Goal: Task Accomplishment & Management: Manage account settings

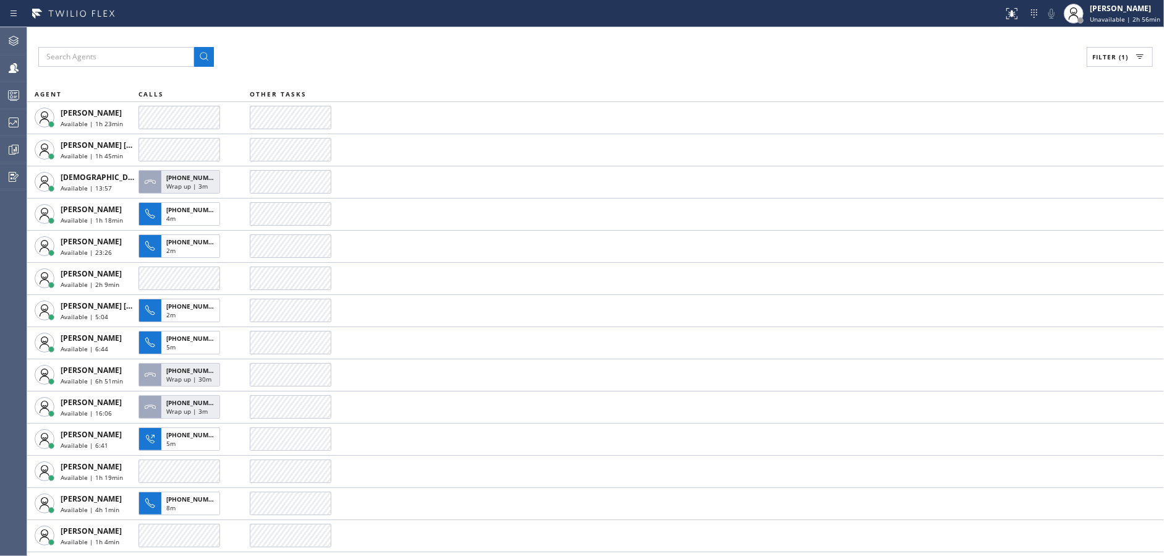
click at [1102, 61] on button "Filter (1)" at bounding box center [1120, 57] width 66 height 20
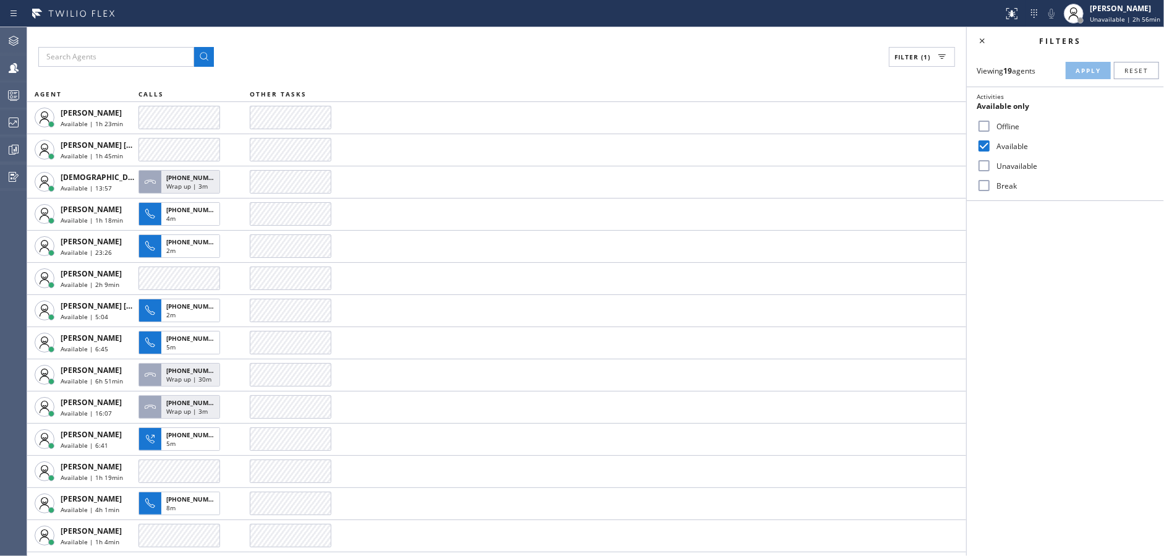
click at [981, 144] on input "Available" at bounding box center [984, 145] width 15 height 15
checkbox input "false"
drag, startPoint x: 983, startPoint y: 187, endPoint x: 994, endPoint y: 177, distance: 15.3
click at [985, 186] on input "Break" at bounding box center [984, 185] width 15 height 15
click at [1094, 67] on span "Apply" at bounding box center [1088, 70] width 25 height 9
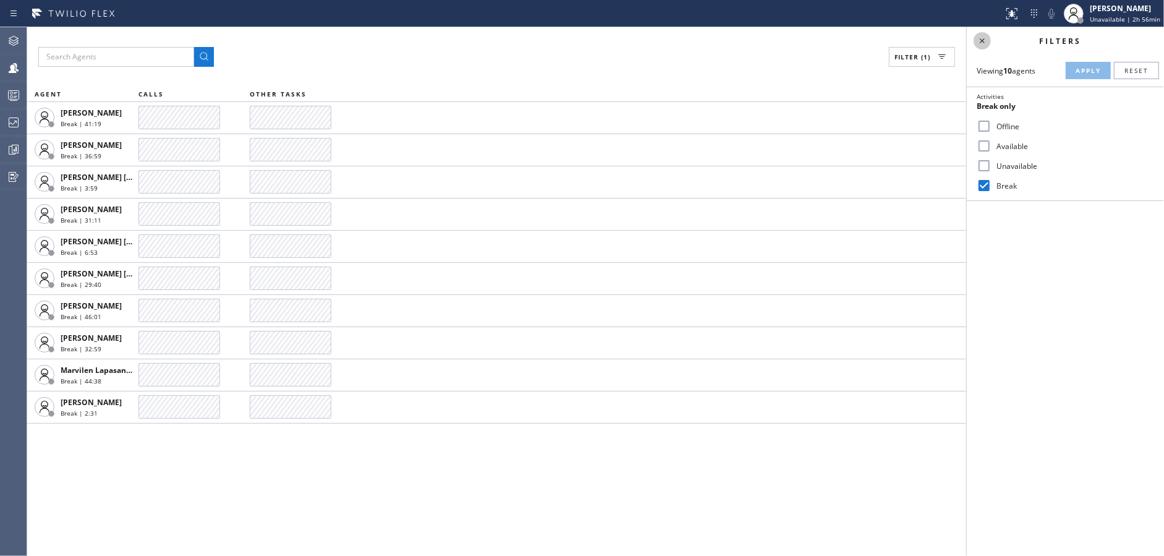
click at [976, 36] on icon at bounding box center [982, 40] width 15 height 15
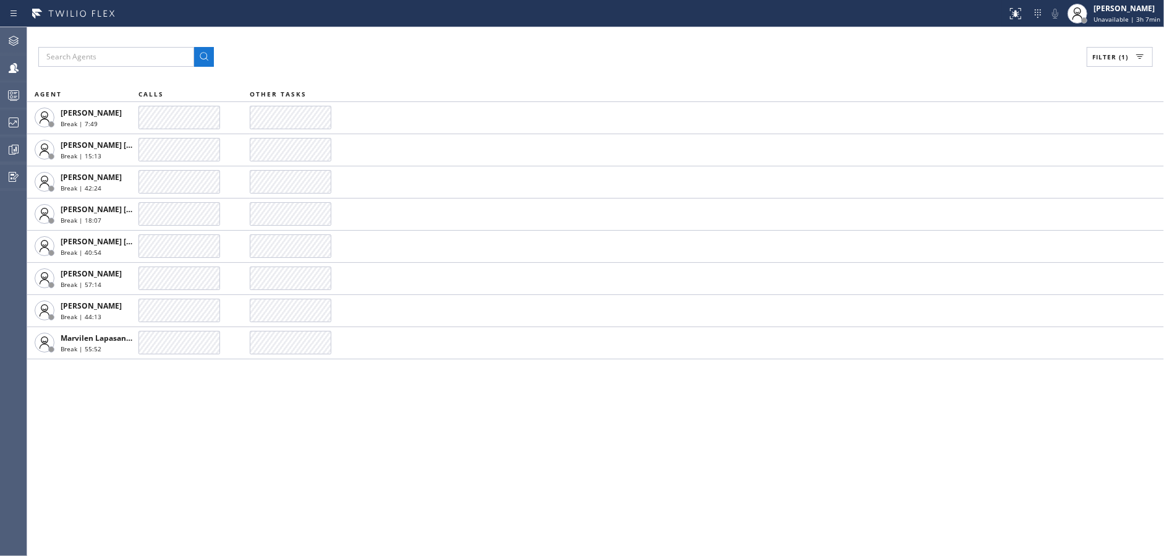
click at [1108, 56] on span "Filter (1)" at bounding box center [1110, 57] width 36 height 9
click at [981, 184] on input "Break" at bounding box center [984, 185] width 15 height 15
checkbox input "false"
click at [977, 149] on input "Available" at bounding box center [984, 145] width 15 height 15
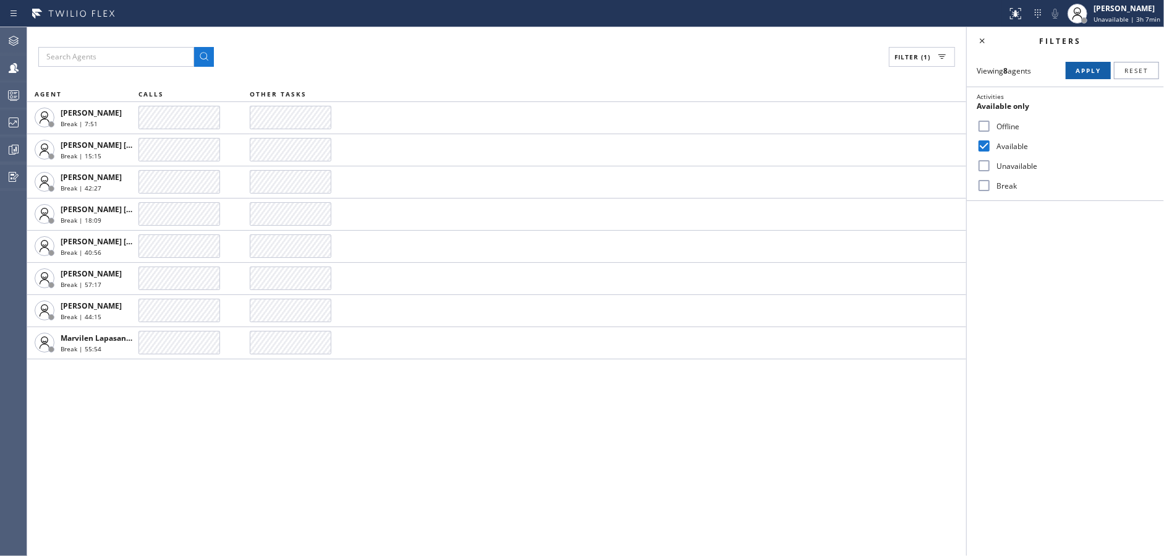
click at [1078, 65] on button "Apply" at bounding box center [1088, 70] width 45 height 17
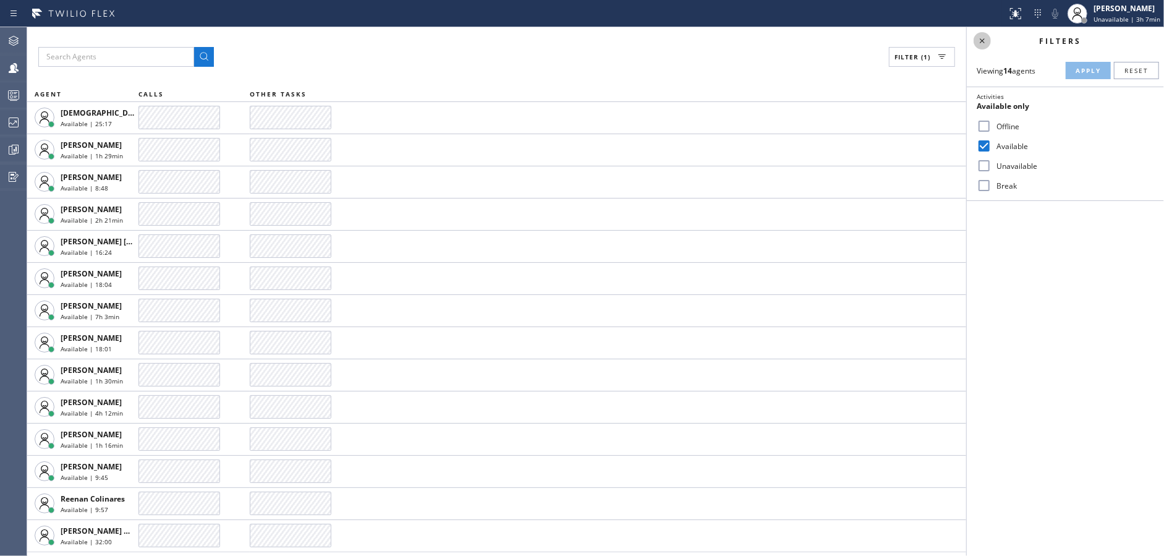
click at [985, 41] on icon at bounding box center [982, 40] width 15 height 15
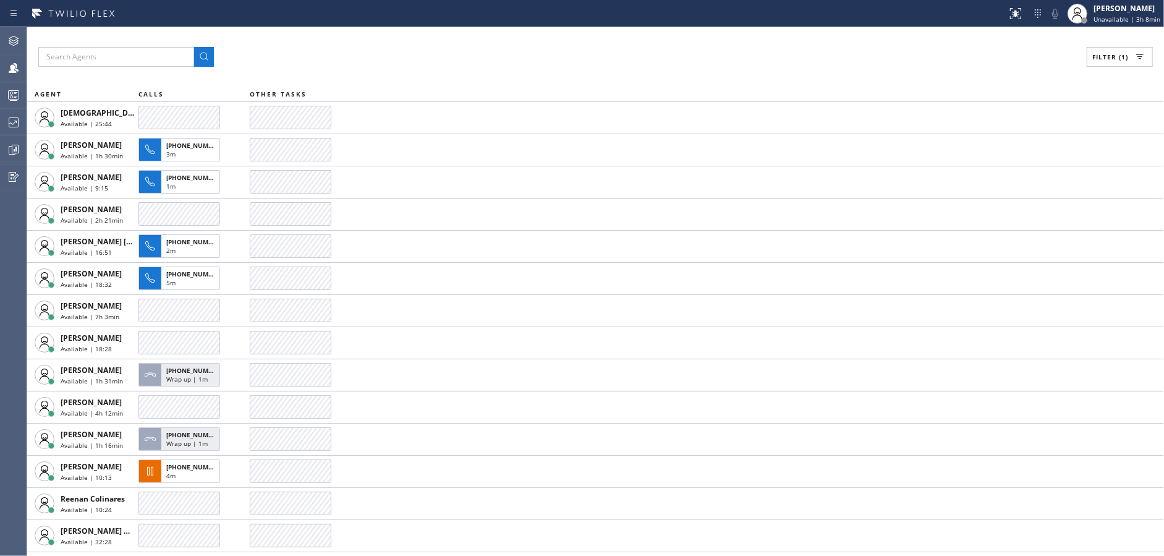
click at [349, 40] on div "Filter (1) AGENT CALLS OTHER TASKS [DEMOGRAPHIC_DATA][PERSON_NAME] Available | …" at bounding box center [595, 291] width 1137 height 529
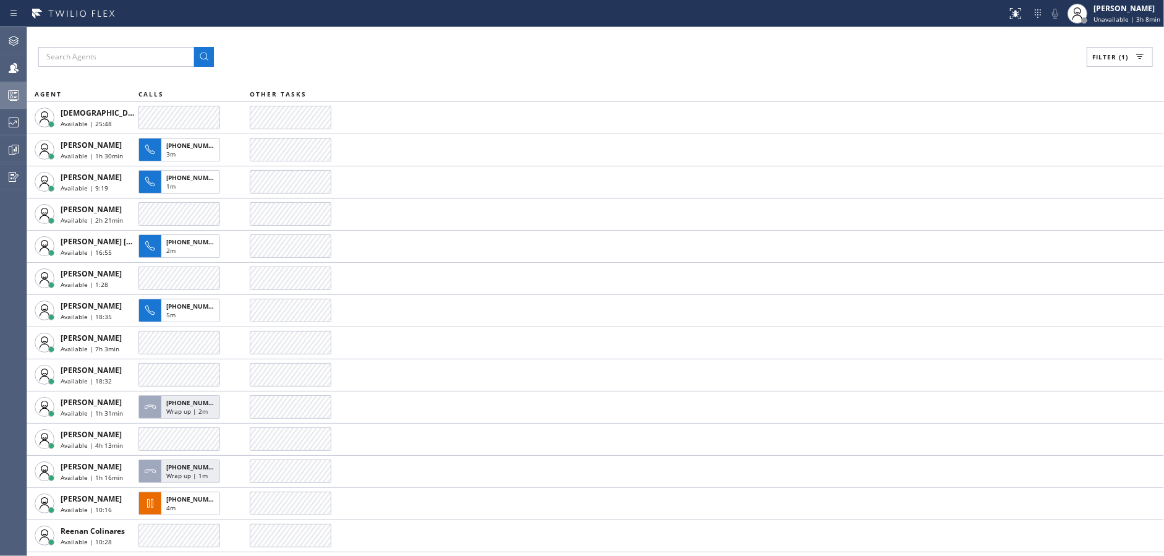
click at [7, 96] on icon at bounding box center [13, 95] width 15 height 15
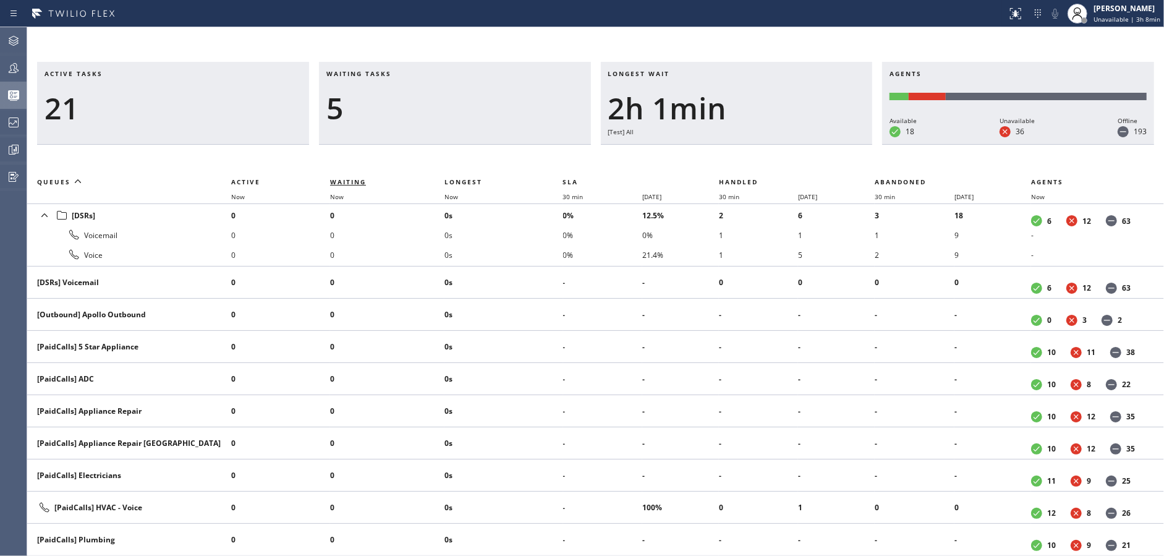
click at [339, 184] on span "Waiting" at bounding box center [348, 181] width 36 height 9
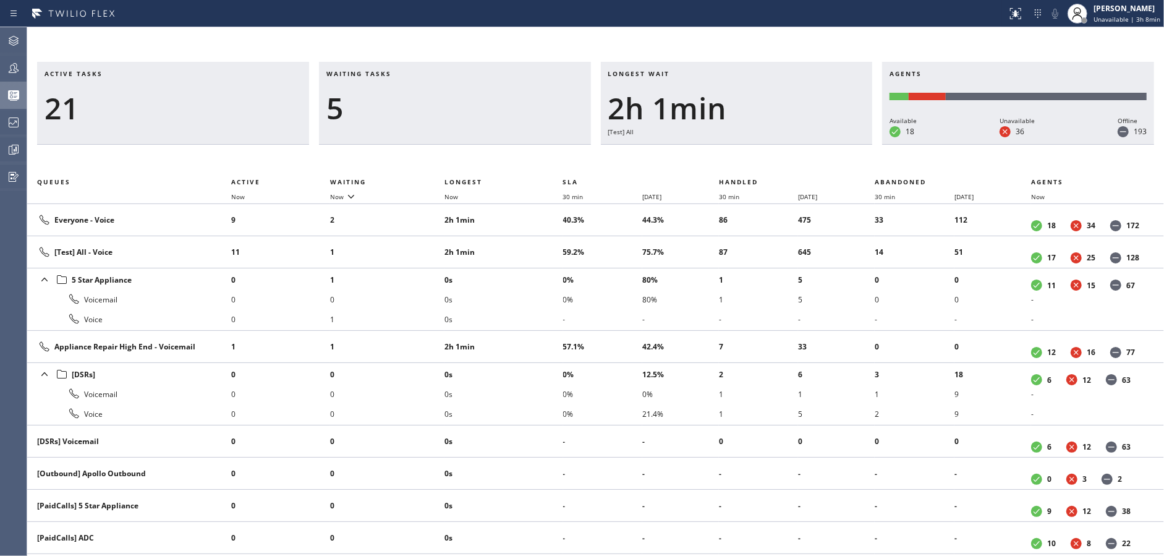
click at [377, 147] on div "Active tasks 21 Waiting tasks 5 Longest wait 2h 1min [Test] All Agents Availabl…" at bounding box center [595, 309] width 1137 height 494
click at [356, 182] on span "Waiting" at bounding box center [348, 181] width 36 height 9
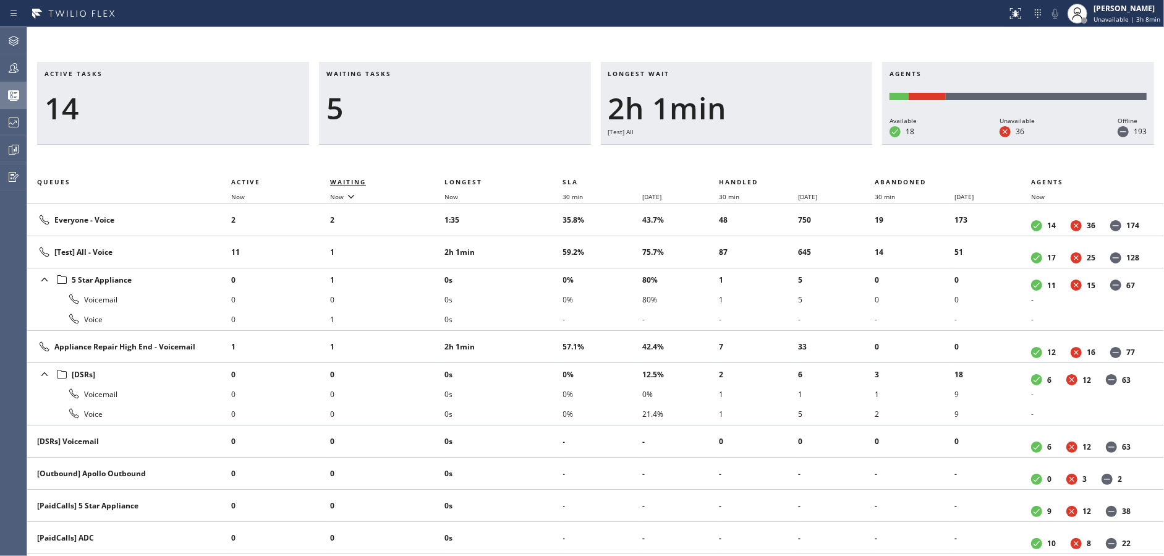
click at [356, 182] on span "Waiting" at bounding box center [348, 181] width 36 height 9
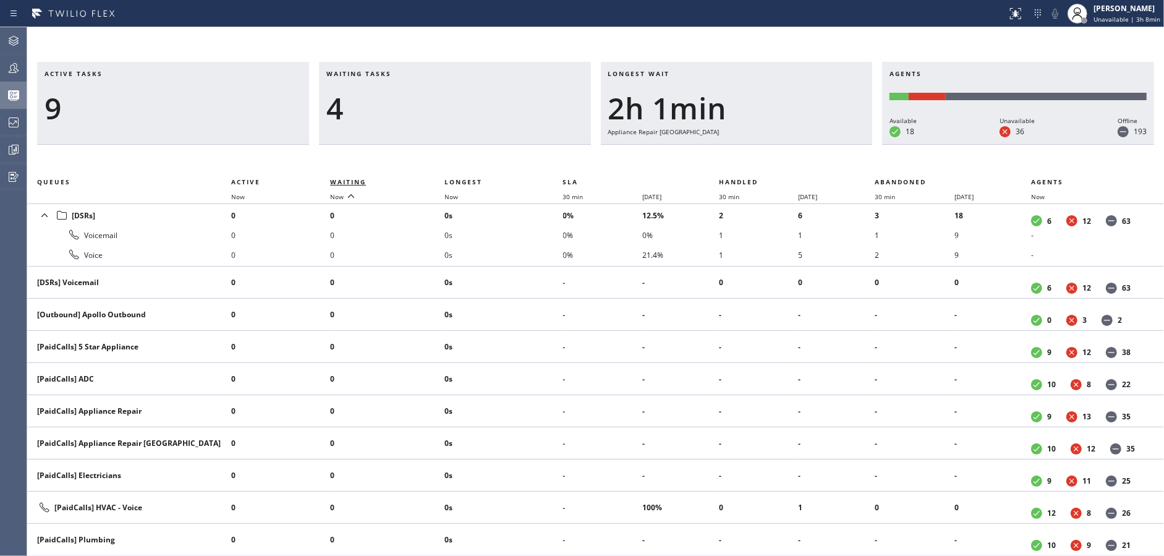
click at [356, 182] on span "Waiting" at bounding box center [348, 181] width 36 height 9
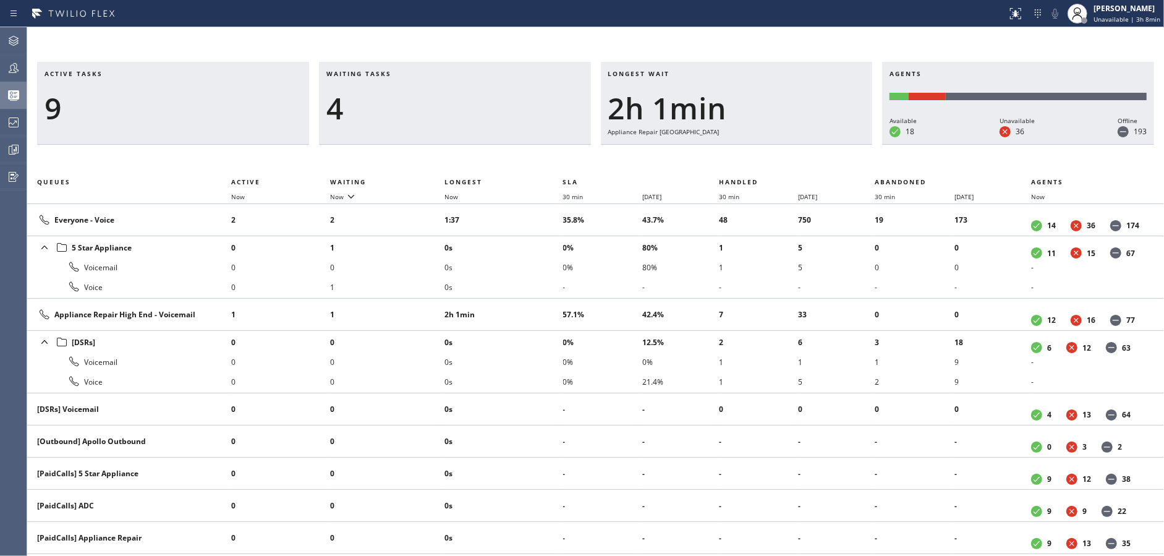
click at [409, 115] on div "4" at bounding box center [454, 108] width 257 height 36
click at [460, 102] on div "4" at bounding box center [454, 108] width 257 height 36
click at [527, 93] on div "4" at bounding box center [454, 108] width 257 height 36
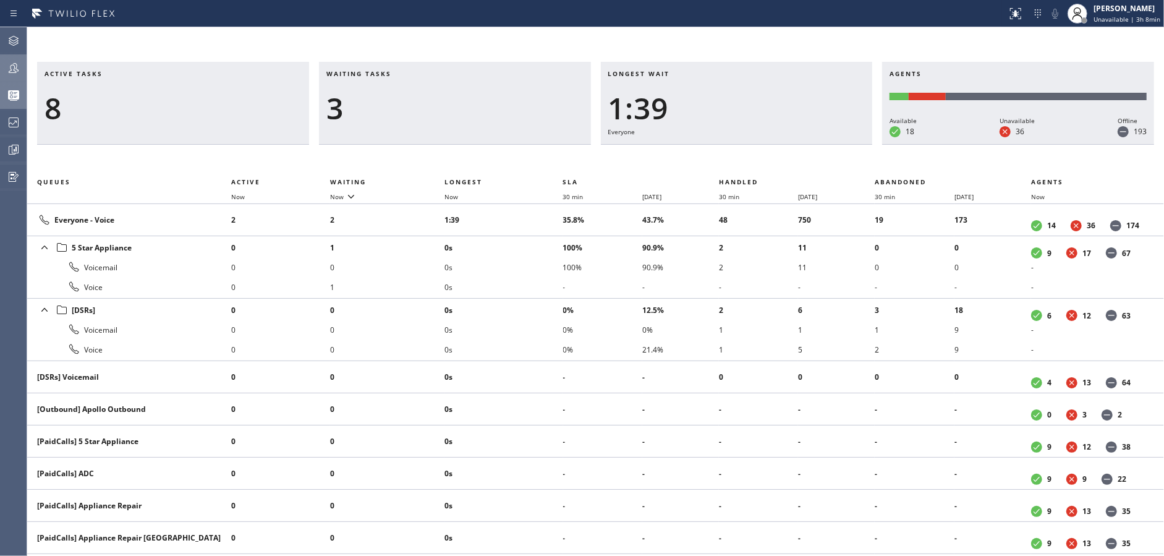
click at [0, 66] on div at bounding box center [13, 68] width 27 height 15
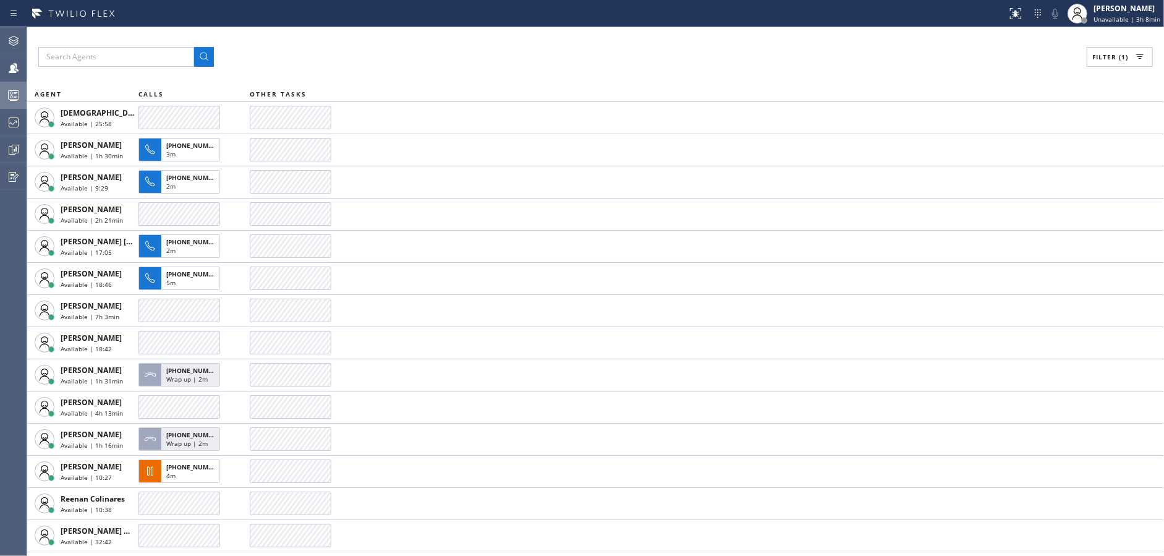
click at [0, 100] on div at bounding box center [13, 95] width 27 height 15
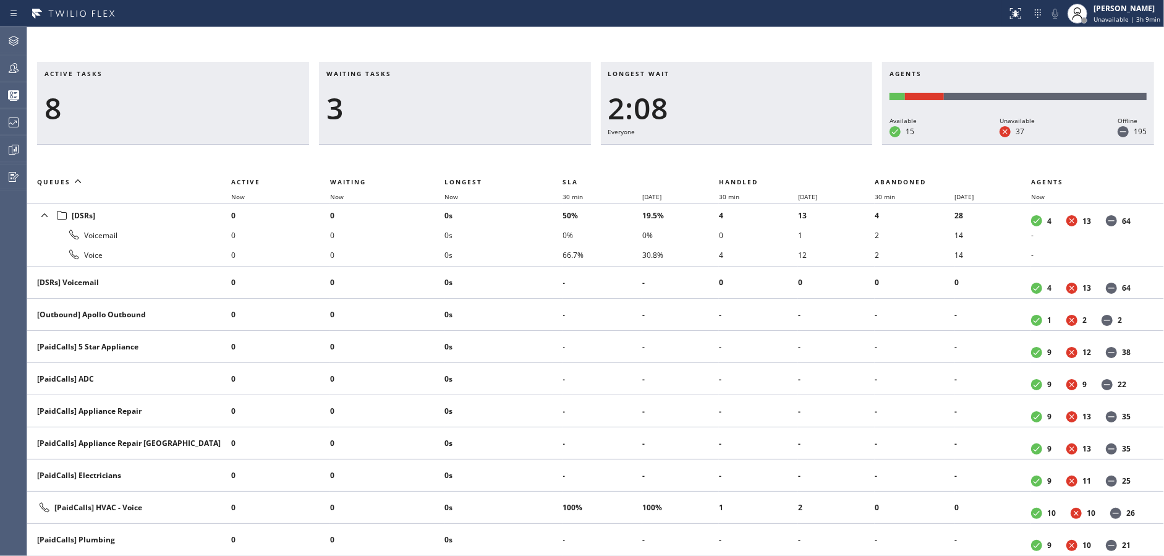
click at [370, 125] on div "3" at bounding box center [454, 108] width 257 height 36
click at [0, 72] on div at bounding box center [13, 68] width 27 height 15
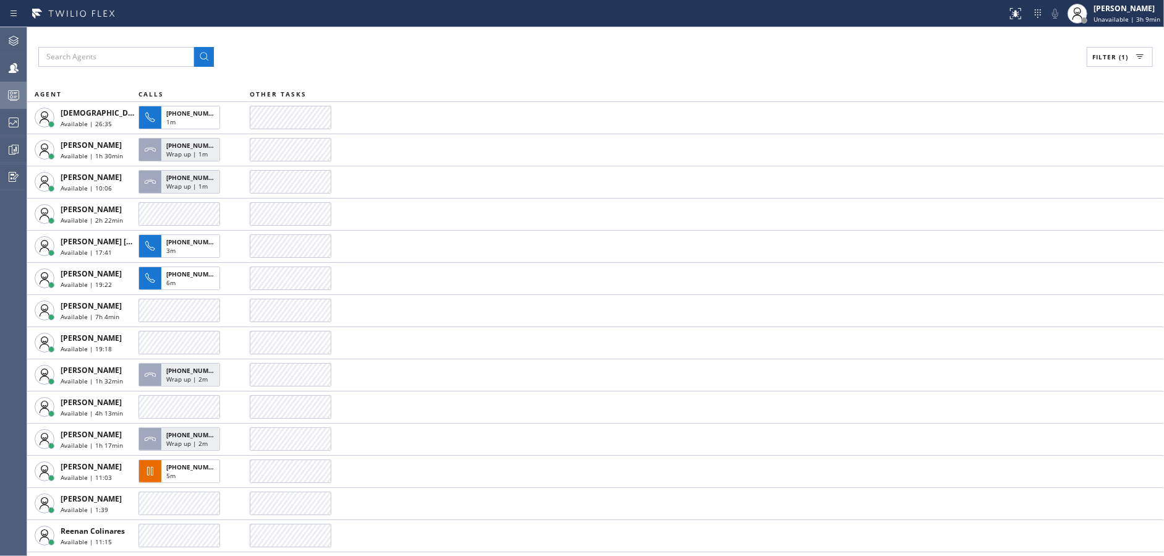
click at [4, 90] on div at bounding box center [13, 95] width 27 height 15
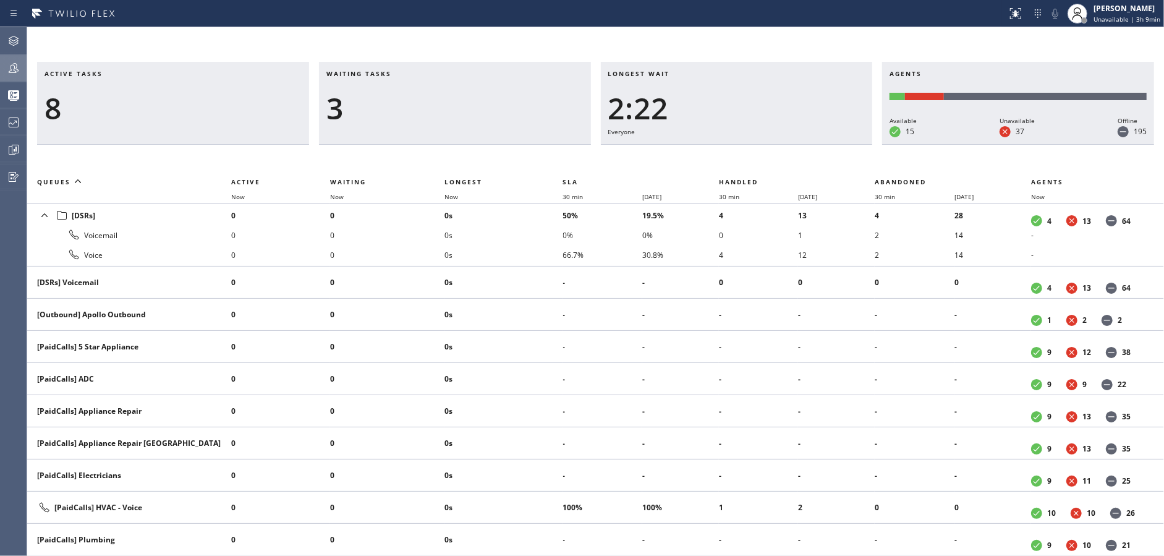
click at [0, 71] on div at bounding box center [13, 68] width 27 height 15
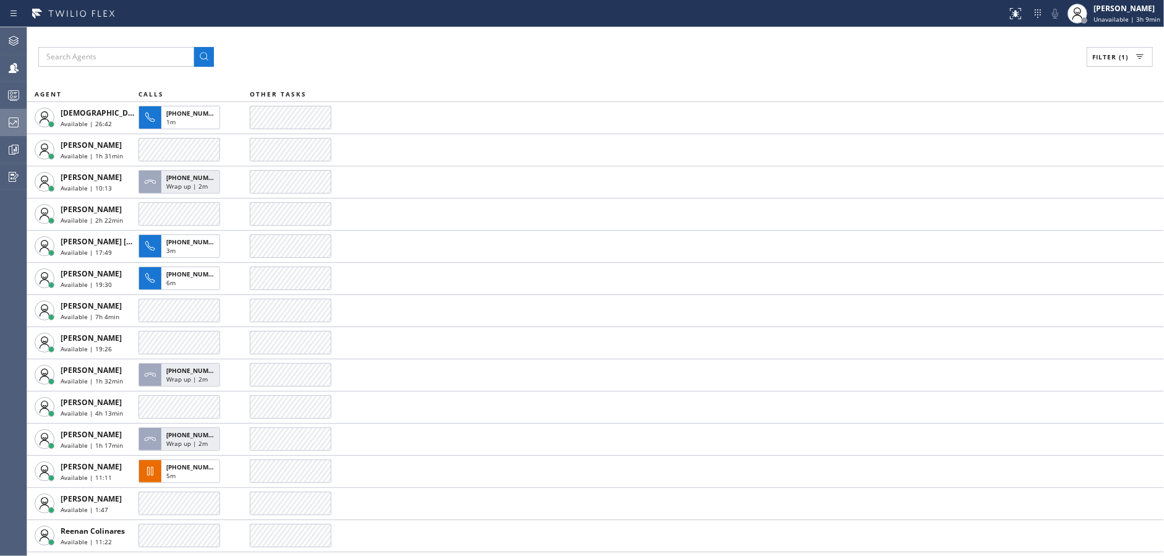
click at [19, 122] on icon at bounding box center [13, 122] width 15 height 15
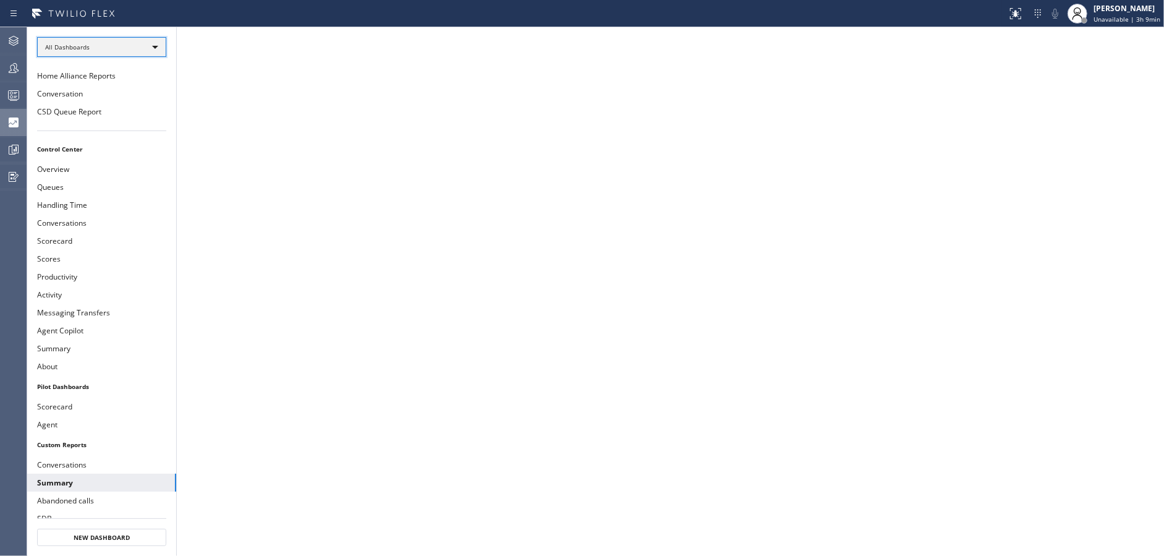
click at [160, 49] on div "All Dashboards" at bounding box center [101, 47] width 129 height 20
click at [138, 129] on li "Custom Reports" at bounding box center [101, 126] width 127 height 15
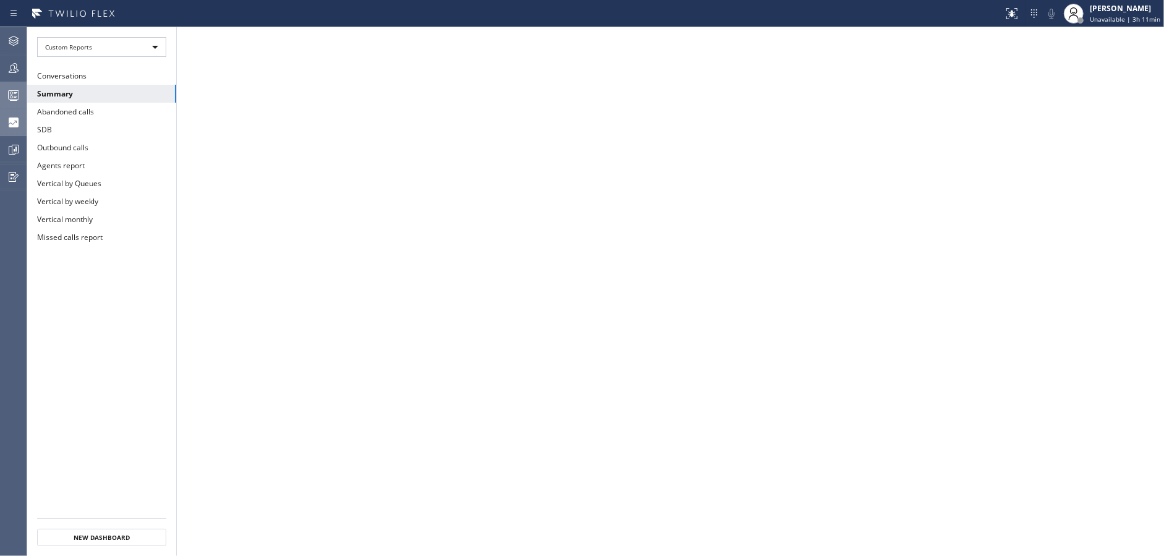
click at [1, 82] on button "Queues Stats" at bounding box center [13, 95] width 27 height 27
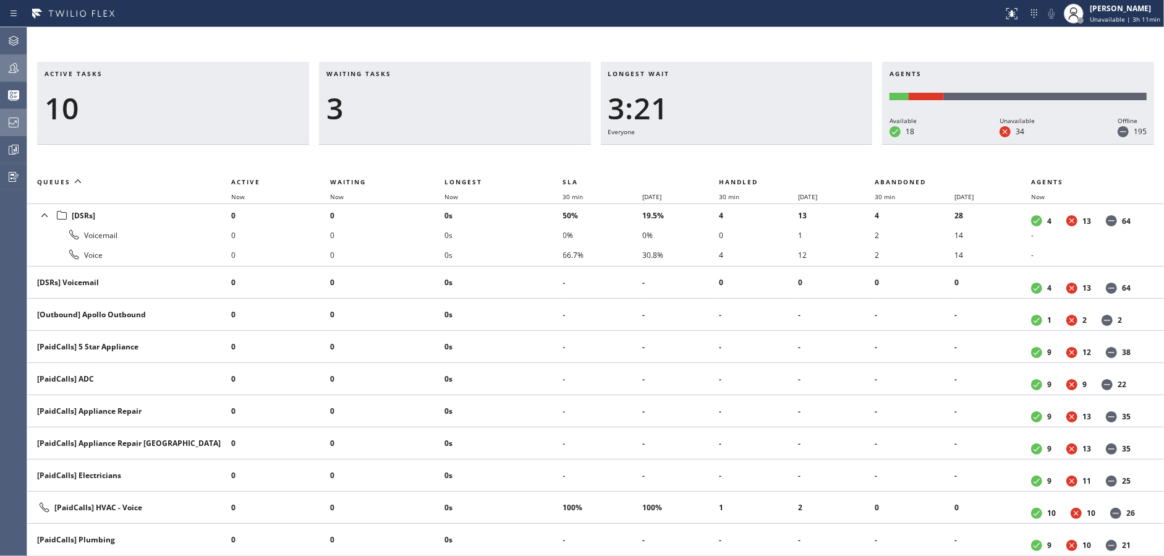
click at [1, 64] on div at bounding box center [13, 68] width 27 height 15
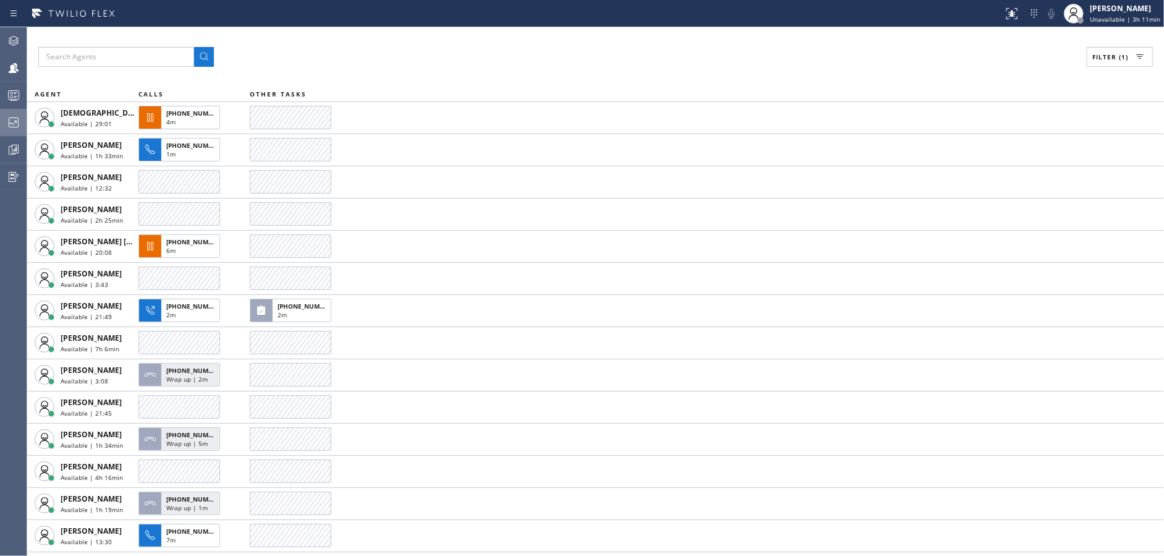
click at [371, 54] on div "Filter (1)" at bounding box center [595, 57] width 1115 height 20
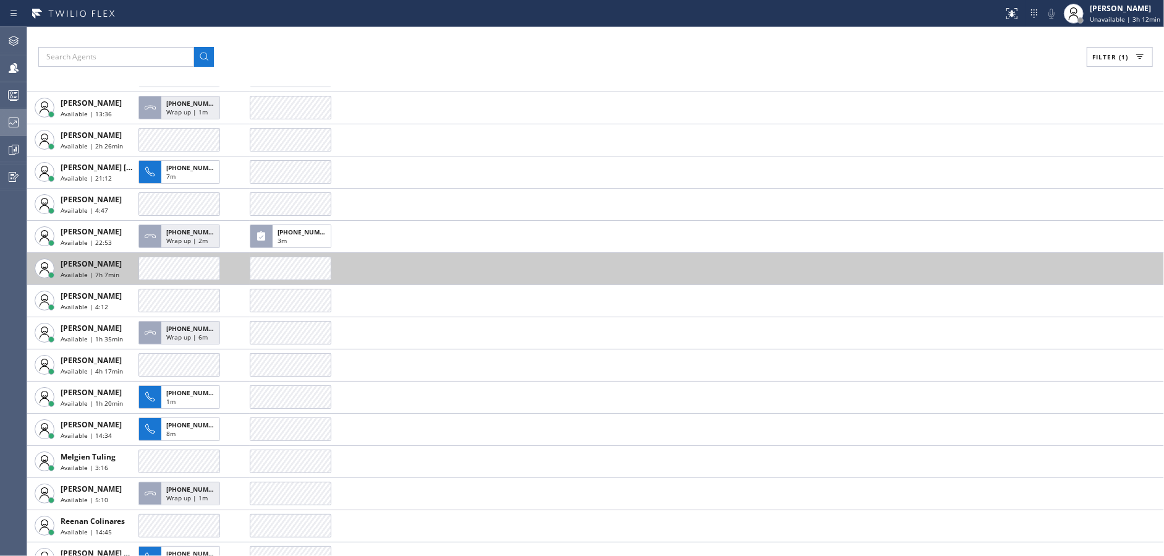
scroll to position [124, 0]
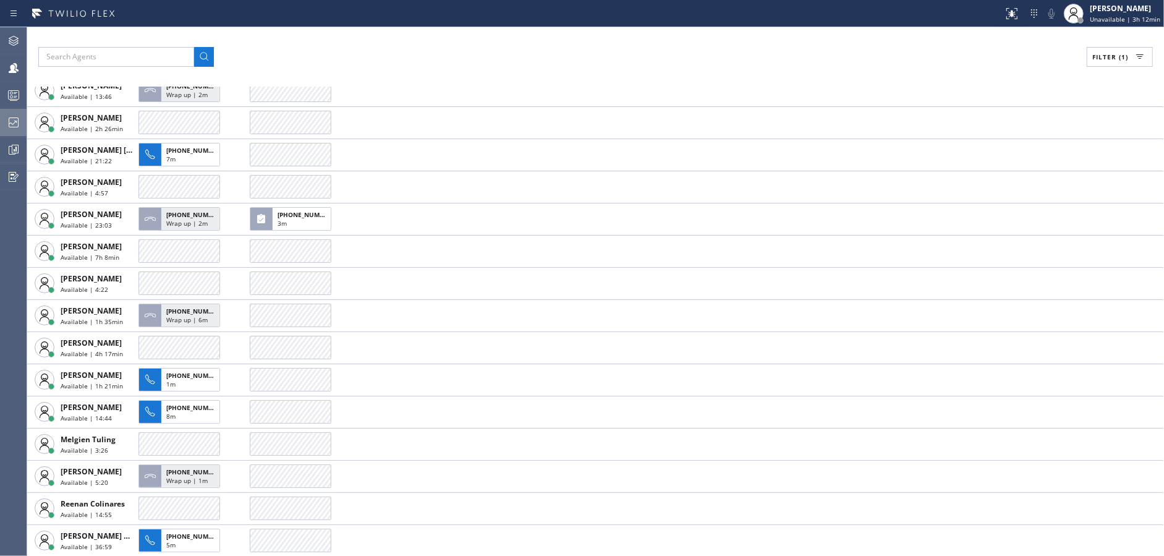
click at [1135, 66] on button "Filter (1)" at bounding box center [1120, 57] width 66 height 20
drag, startPoint x: 984, startPoint y: 142, endPoint x: 984, endPoint y: 176, distance: 33.4
click at [983, 143] on input "Available" at bounding box center [984, 145] width 15 height 15
checkbox input "false"
drag, startPoint x: 984, startPoint y: 178, endPoint x: 1085, endPoint y: 84, distance: 138.2
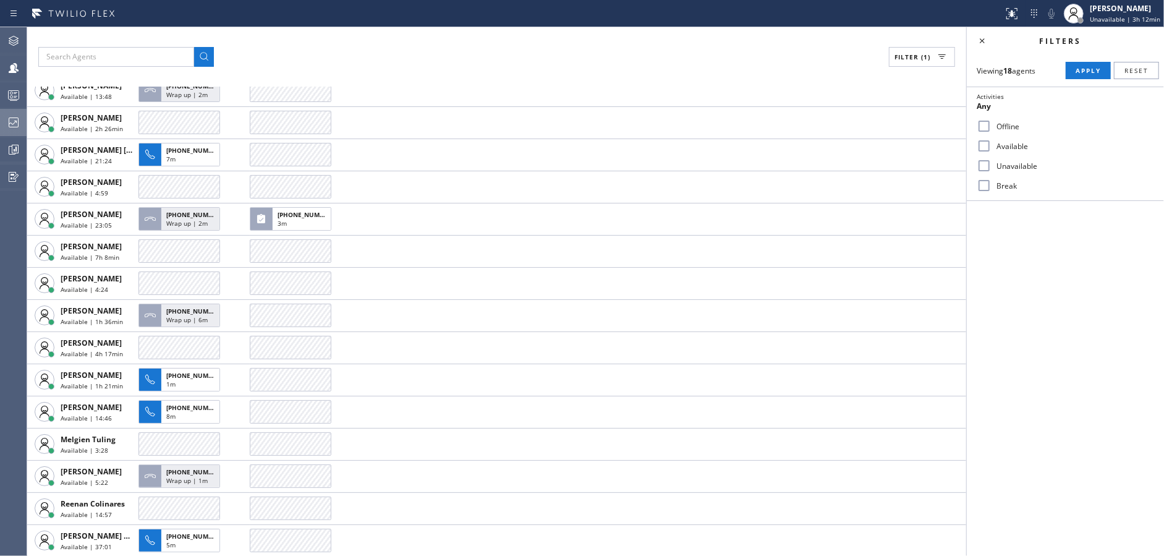
click at [985, 179] on input "Break" at bounding box center [984, 185] width 15 height 15
click at [1086, 82] on div "Viewing 18 agents Apply Reset Activities Break only Offline Available Unavailab…" at bounding box center [1065, 127] width 197 height 147
click at [1091, 73] on span "Apply" at bounding box center [1088, 70] width 25 height 9
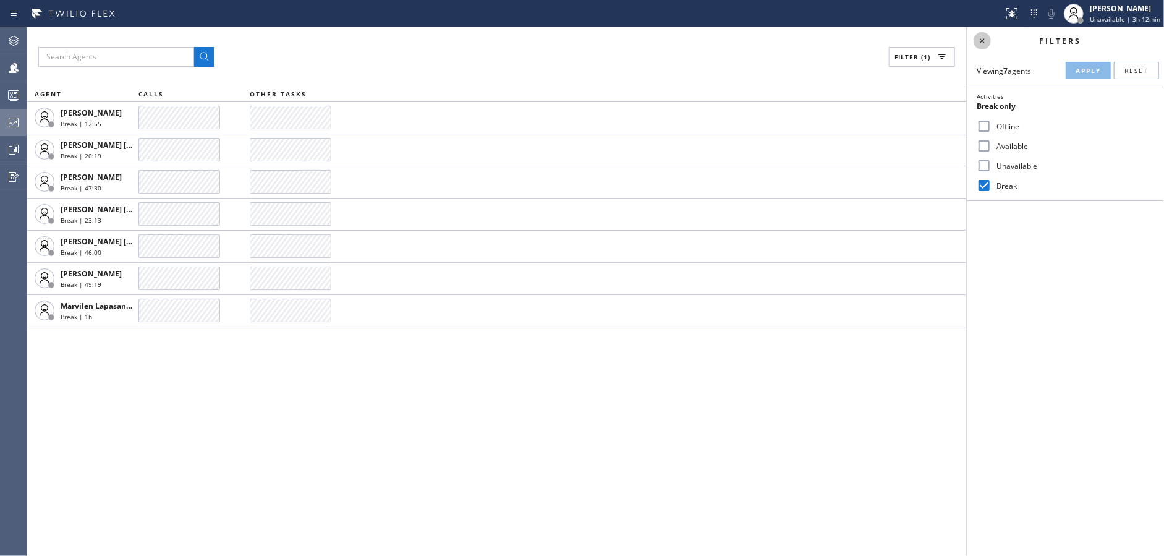
click at [980, 36] on icon at bounding box center [982, 40] width 15 height 15
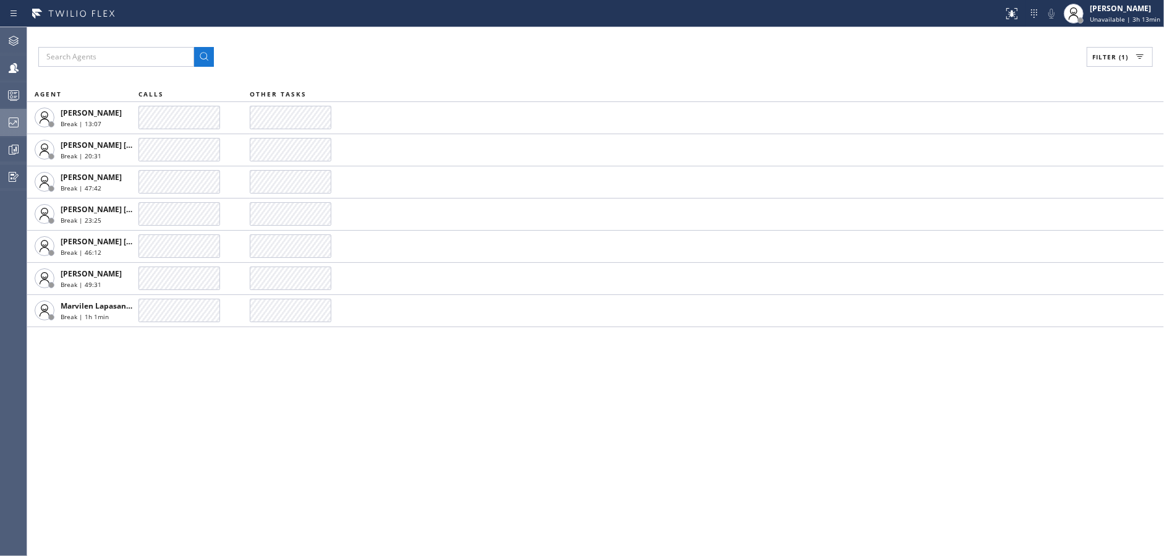
click at [1125, 55] on span "Filter (1)" at bounding box center [1110, 57] width 36 height 9
click at [982, 179] on input "Break" at bounding box center [984, 185] width 15 height 15
checkbox input "false"
drag, startPoint x: 986, startPoint y: 159, endPoint x: 1001, endPoint y: 161, distance: 15.7
click at [989, 161] on input "Unavailable" at bounding box center [984, 165] width 15 height 15
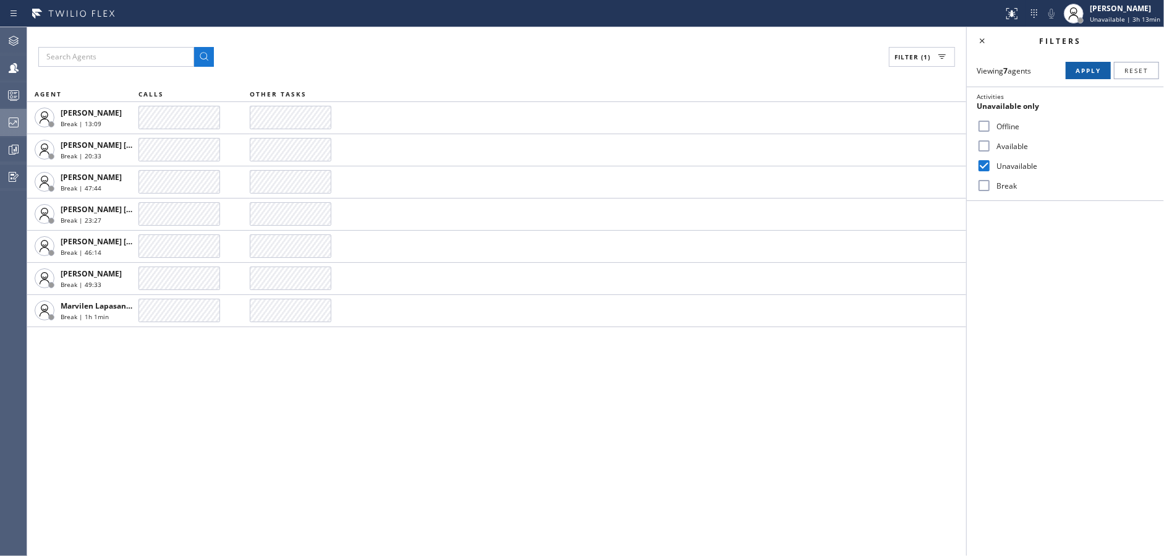
click at [1097, 68] on span "Apply" at bounding box center [1088, 70] width 25 height 9
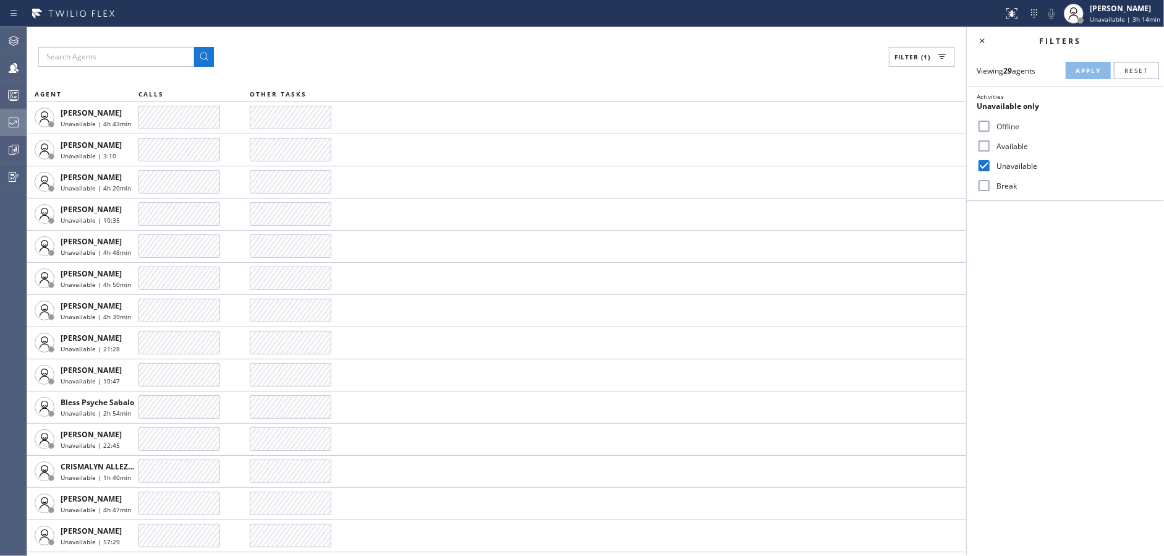
click at [326, 59] on div "Filter (1)" at bounding box center [496, 57] width 917 height 20
click at [978, 35] on icon at bounding box center [982, 40] width 15 height 15
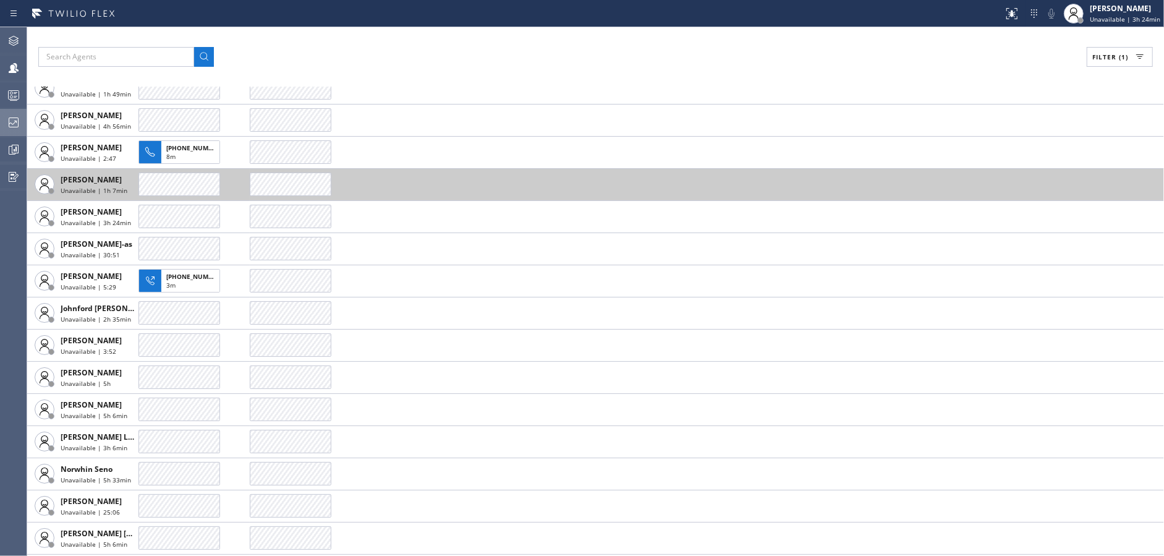
scroll to position [414, 0]
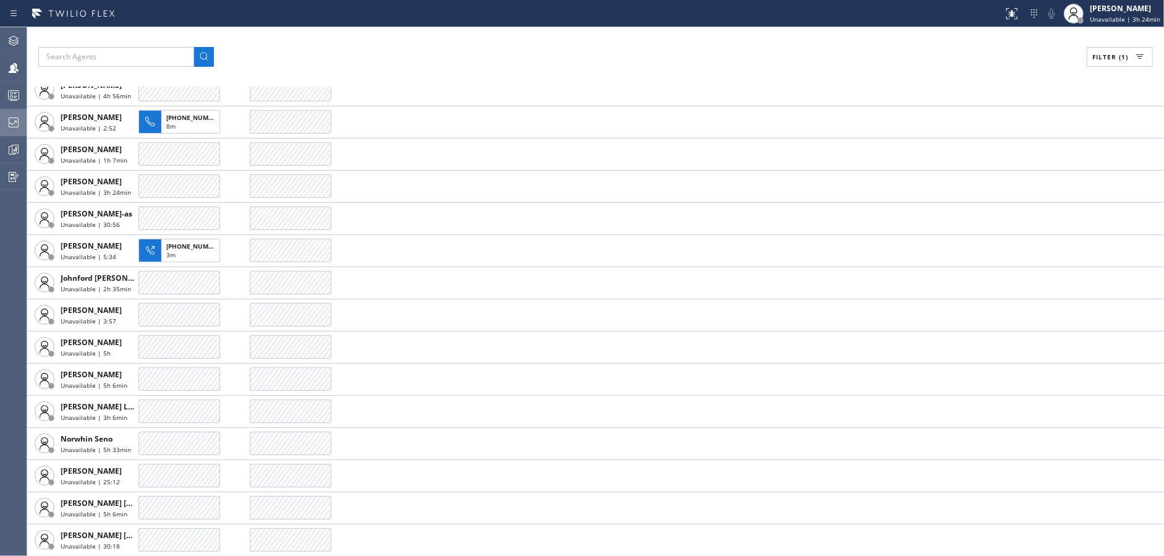
click at [1099, 68] on div "Filter (1) AGENT CALLS OTHER TASKS [PERSON_NAME] Unavailable | 4h 52min [PERSON…" at bounding box center [595, 291] width 1137 height 529
click at [1100, 58] on span "Filter (1)" at bounding box center [1110, 57] width 36 height 9
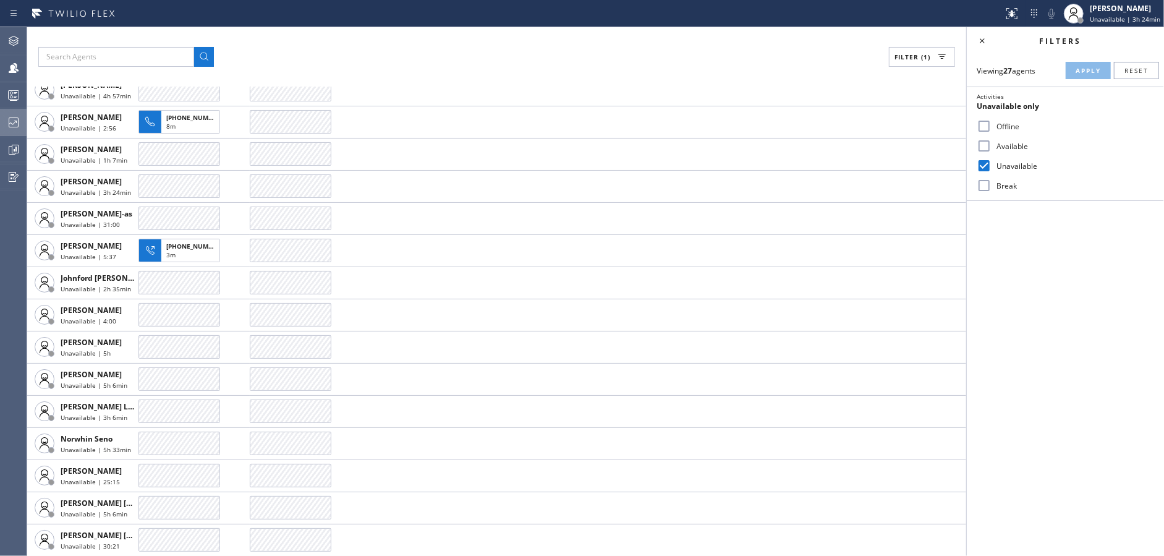
click at [986, 166] on input "Unavailable" at bounding box center [984, 165] width 15 height 15
checkbox input "false"
drag, startPoint x: 984, startPoint y: 147, endPoint x: 1112, endPoint y: 95, distance: 138.7
click at [985, 146] on input "Available" at bounding box center [984, 145] width 15 height 15
click at [1096, 69] on span "Apply" at bounding box center [1088, 70] width 25 height 9
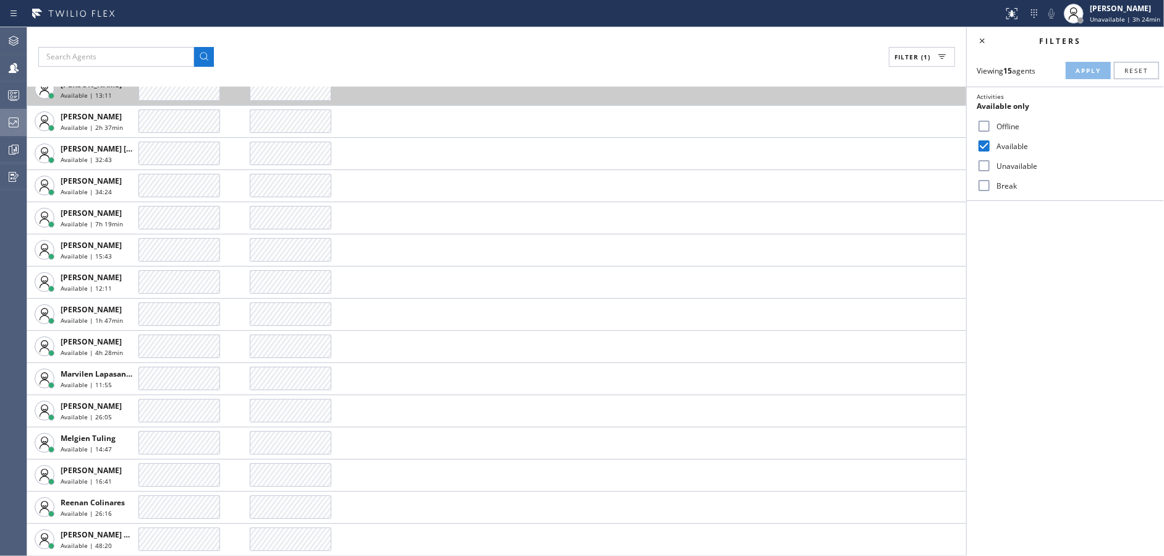
scroll to position [28, 0]
drag, startPoint x: 990, startPoint y: 38, endPoint x: 913, endPoint y: 96, distance: 96.3
click at [990, 38] on div at bounding box center [982, 40] width 17 height 15
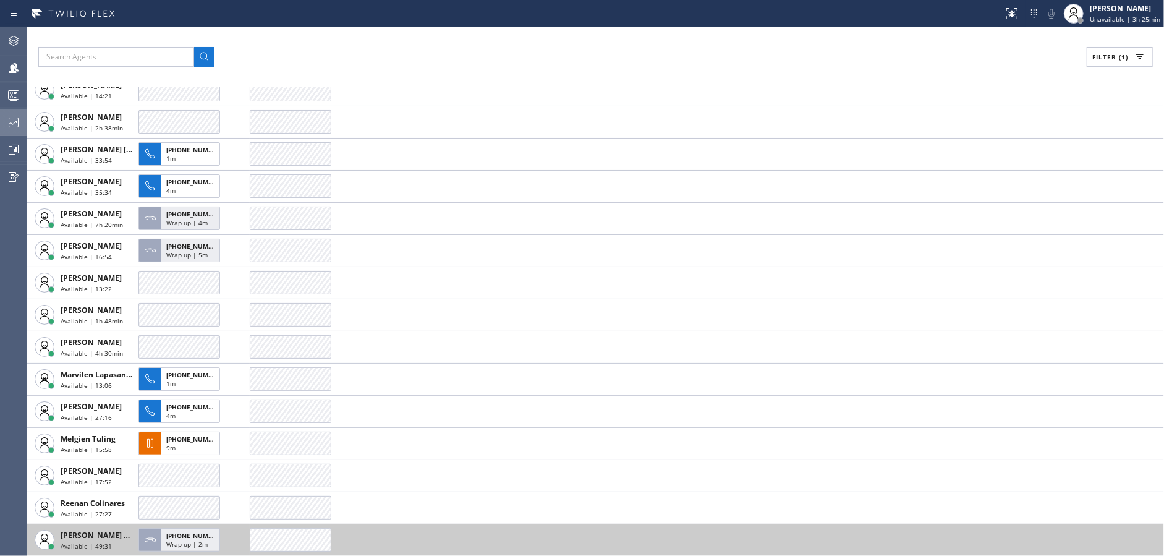
scroll to position [60, 0]
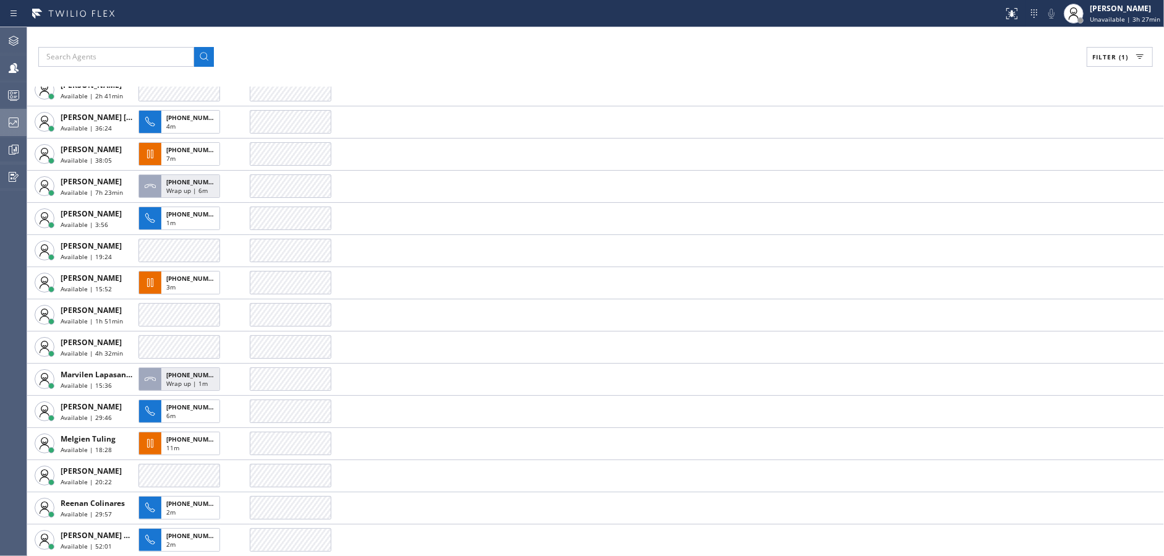
click at [368, 47] on div "Filter (1)" at bounding box center [595, 57] width 1115 height 20
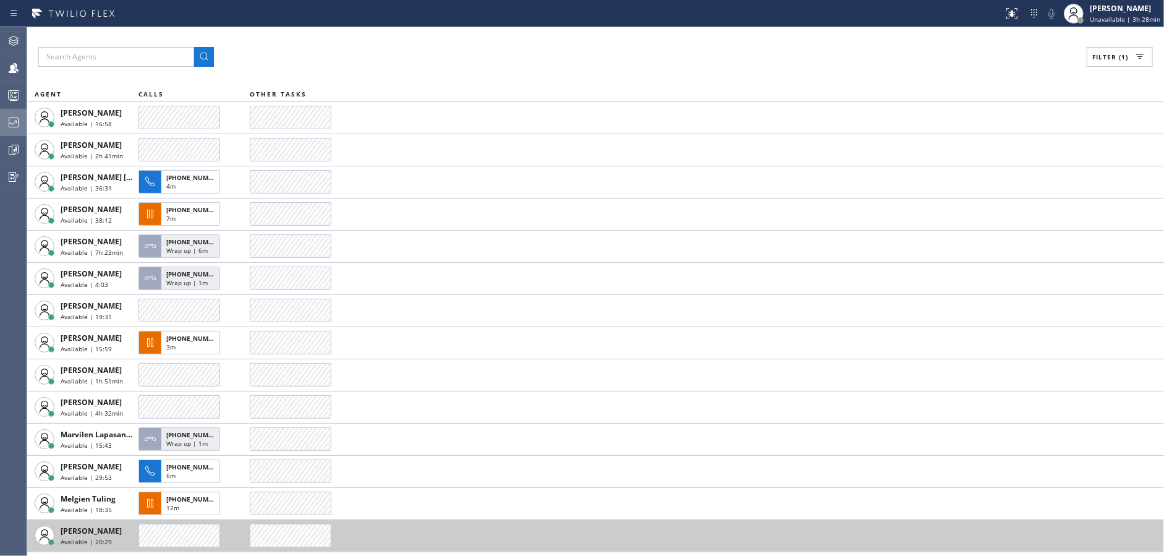
scroll to position [0, 0]
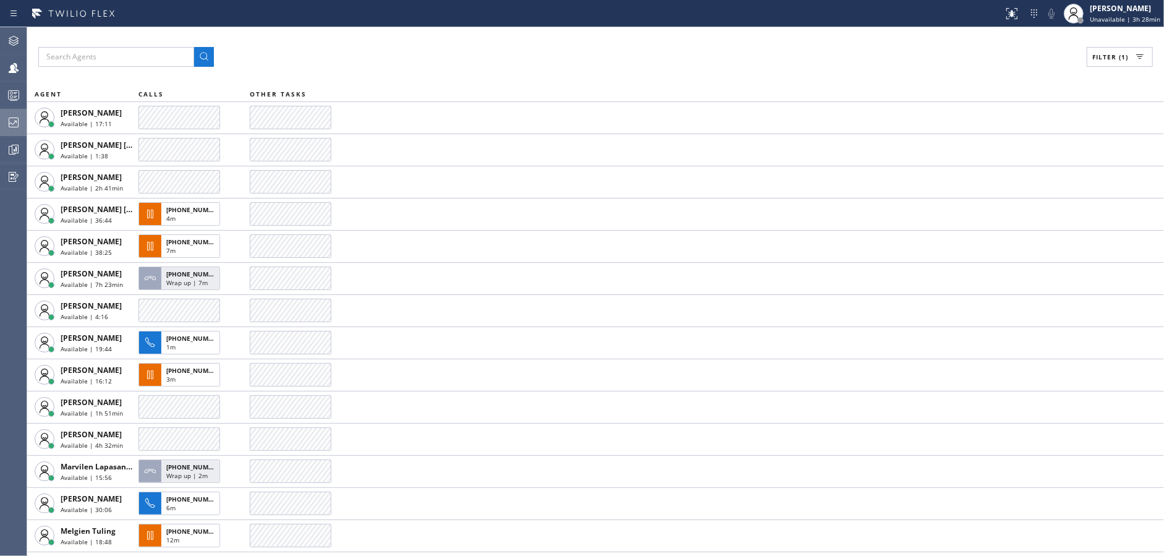
click at [359, 59] on div "Filter (1)" at bounding box center [595, 57] width 1115 height 20
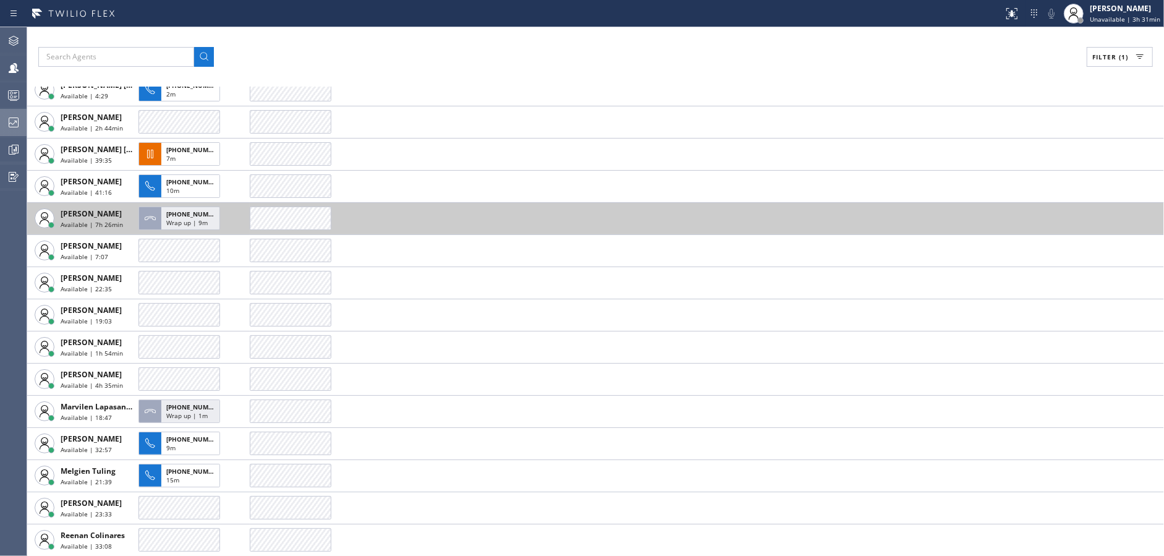
scroll to position [124, 0]
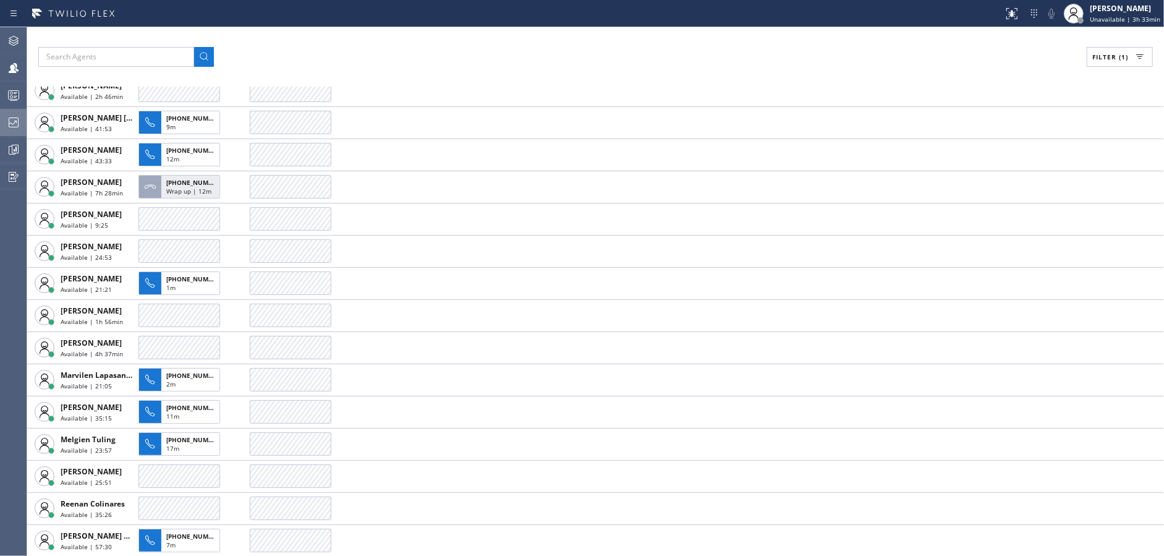
click at [411, 46] on div "Filter (1) AGENT CALLS OTHER TASKS [PERSON_NAME] Available | 22:20 [PERSON_NAME…" at bounding box center [595, 291] width 1137 height 529
click at [403, 47] on div "Filter (1)" at bounding box center [595, 57] width 1115 height 20
click at [3, 119] on div at bounding box center [13, 122] width 27 height 15
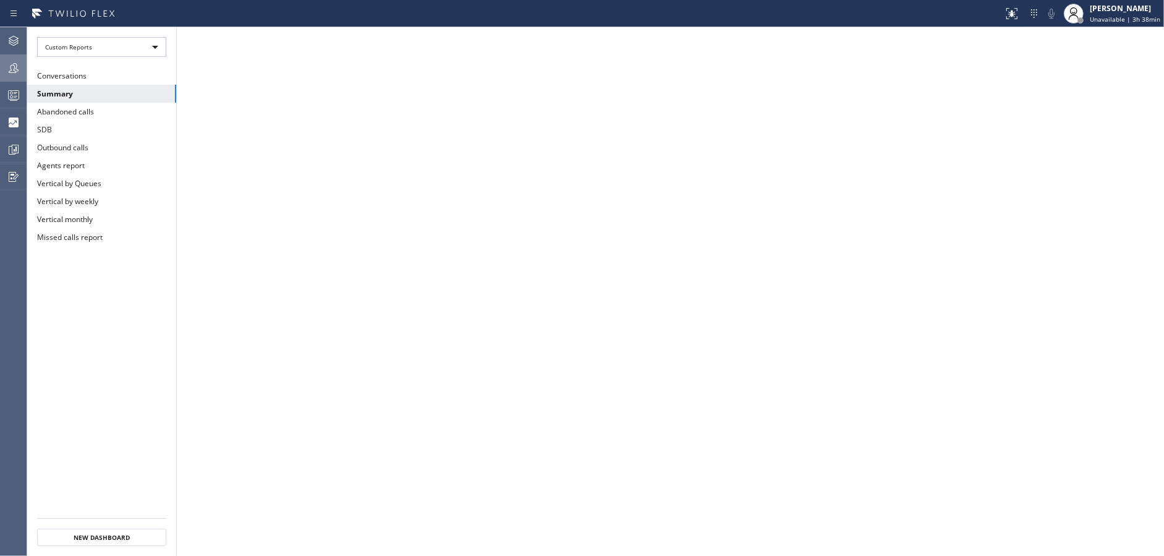
click at [4, 71] on div at bounding box center [13, 68] width 27 height 15
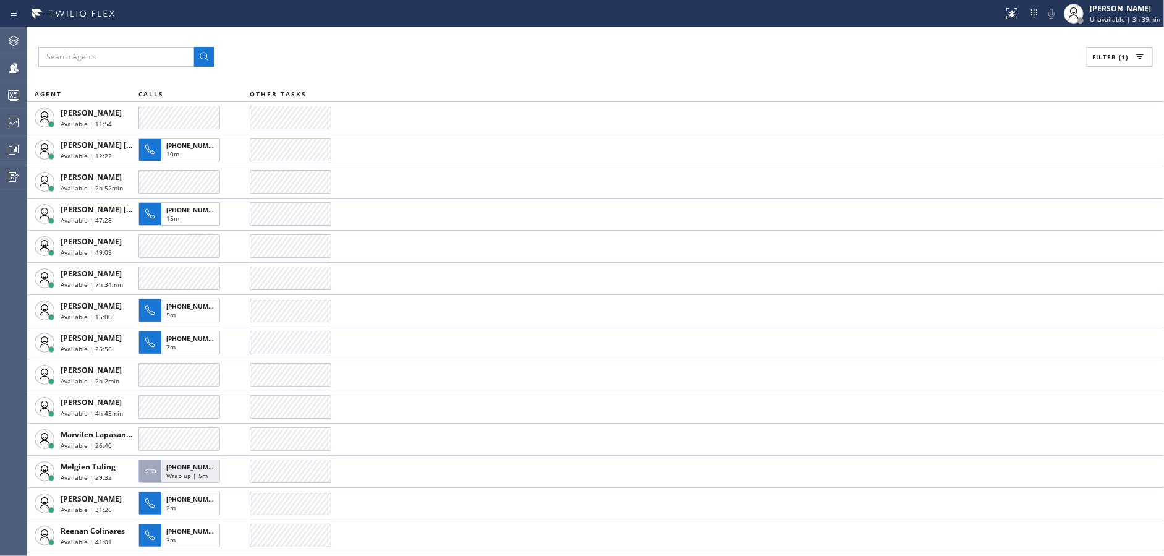
click at [402, 39] on div "Filter (1) AGENT CALLS OTHER TASKS [PERSON_NAME] Available | 11:54 [PERSON_NAME…" at bounding box center [595, 291] width 1137 height 529
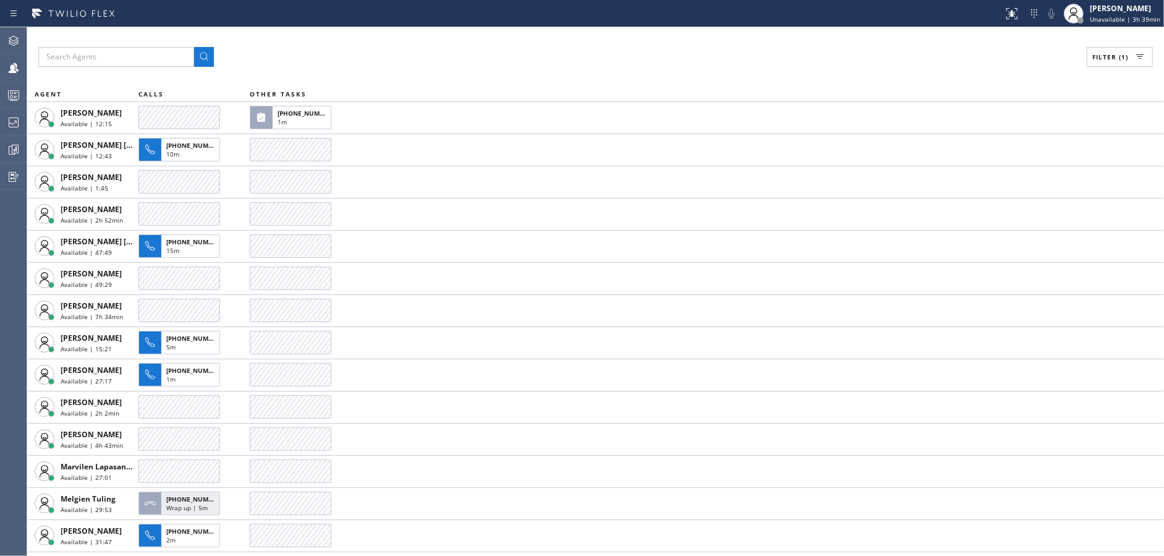
click at [381, 56] on div "Filter (1)" at bounding box center [595, 57] width 1115 height 20
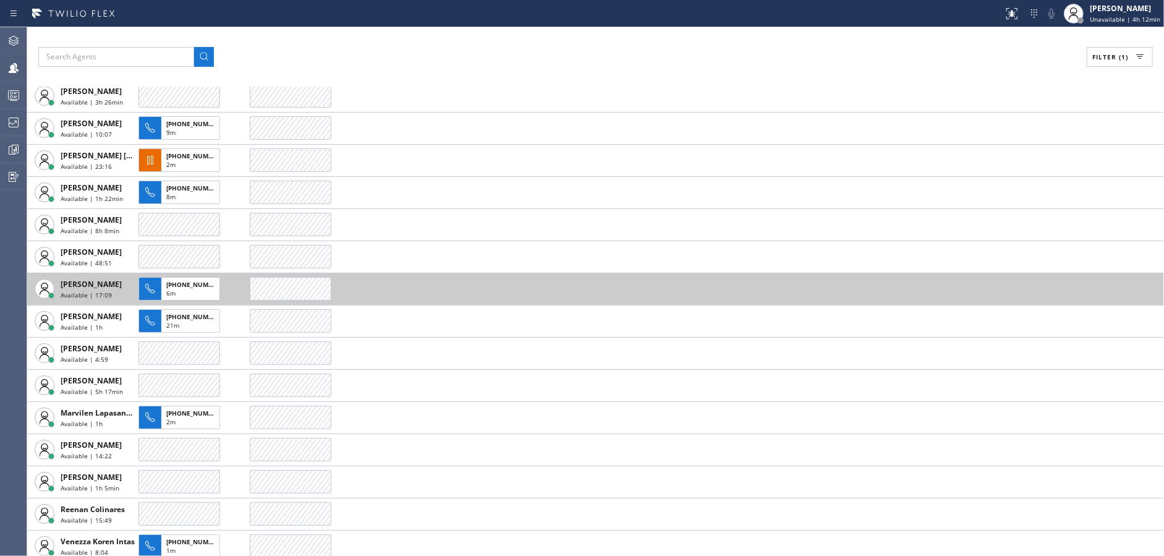
scroll to position [156, 0]
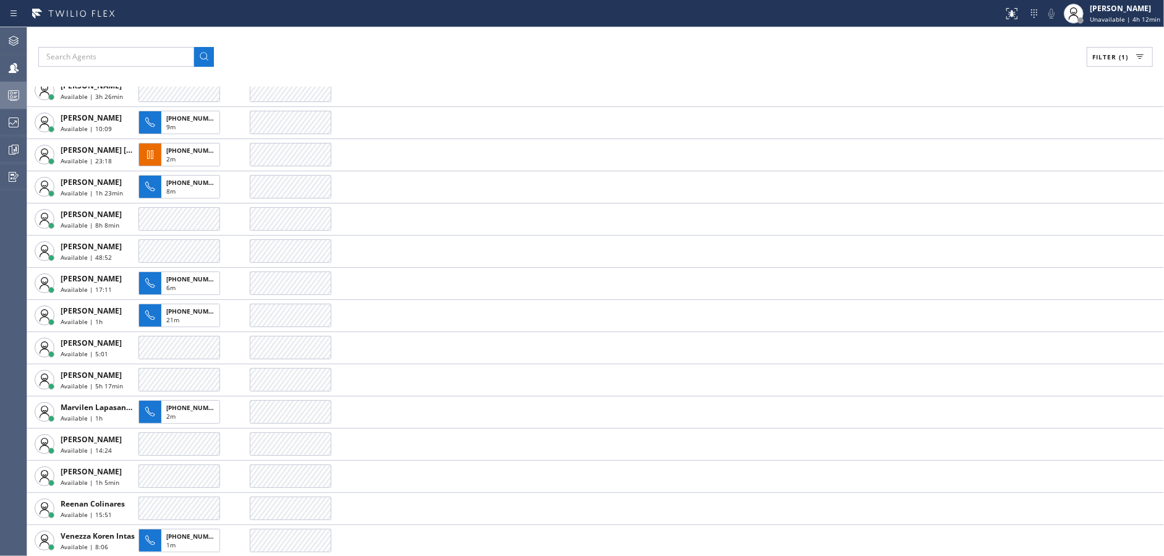
drag, startPoint x: 14, startPoint y: 85, endPoint x: 9, endPoint y: 60, distance: 25.1
click at [14, 83] on div at bounding box center [13, 95] width 27 height 25
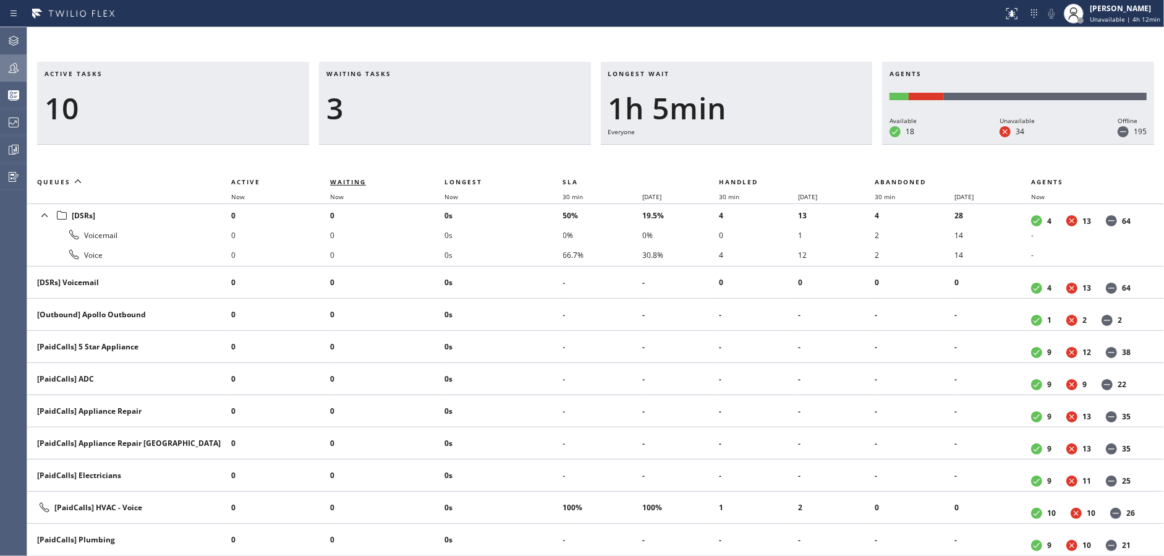
click at [357, 181] on span "Waiting" at bounding box center [348, 181] width 36 height 9
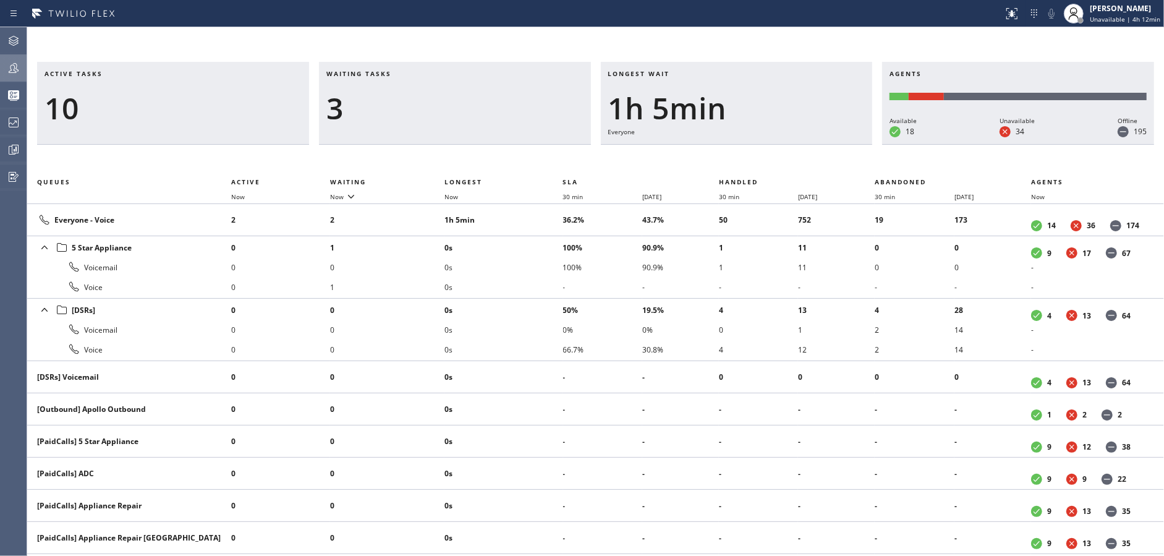
click at [399, 136] on div "Waiting tasks 3" at bounding box center [455, 103] width 272 height 83
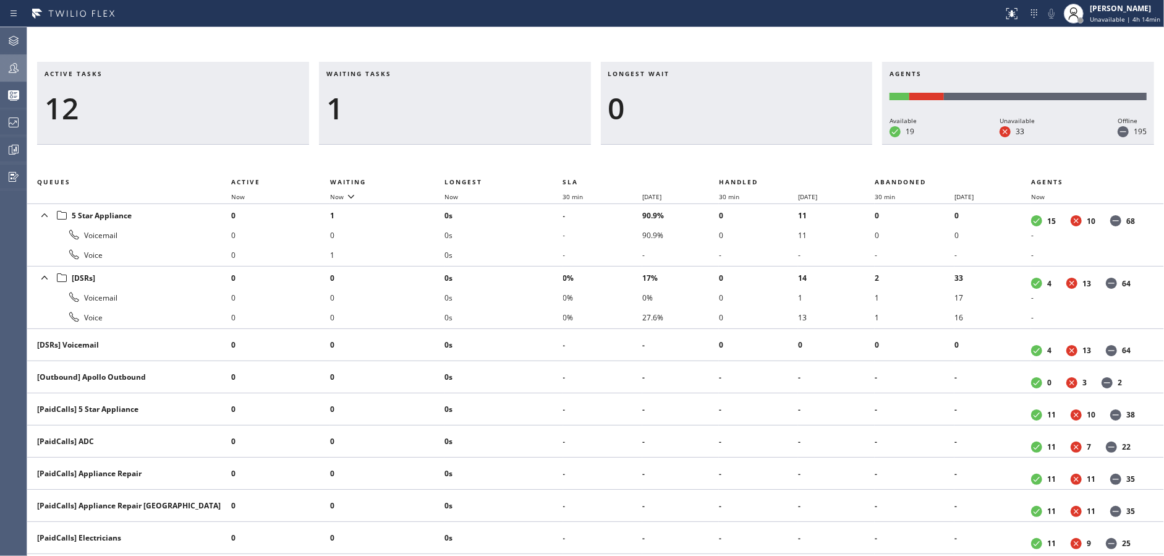
click at [351, 119] on div "1" at bounding box center [454, 108] width 257 height 36
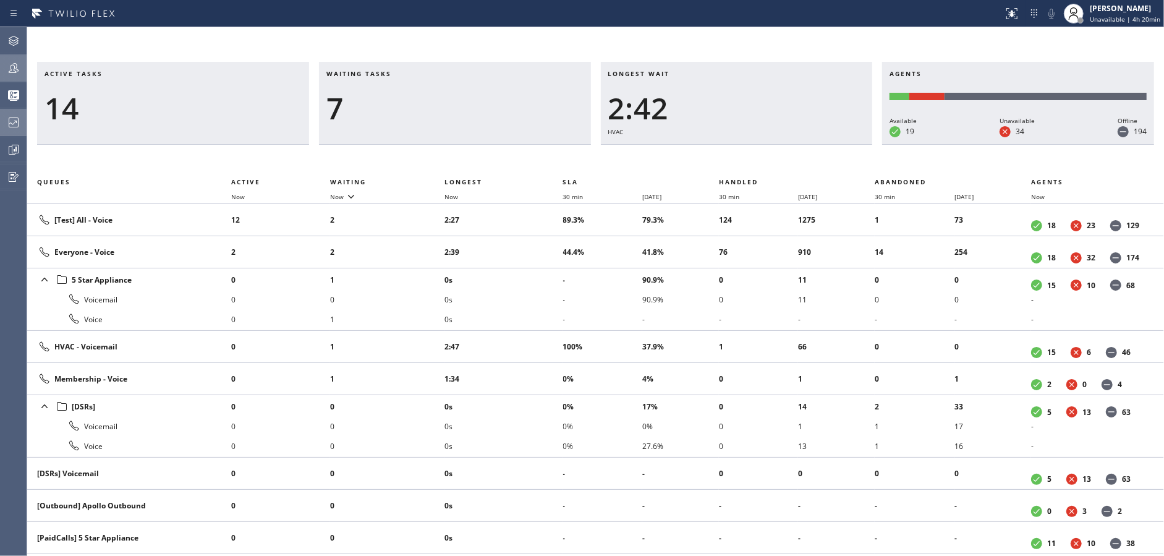
click at [4, 117] on div at bounding box center [13, 122] width 27 height 15
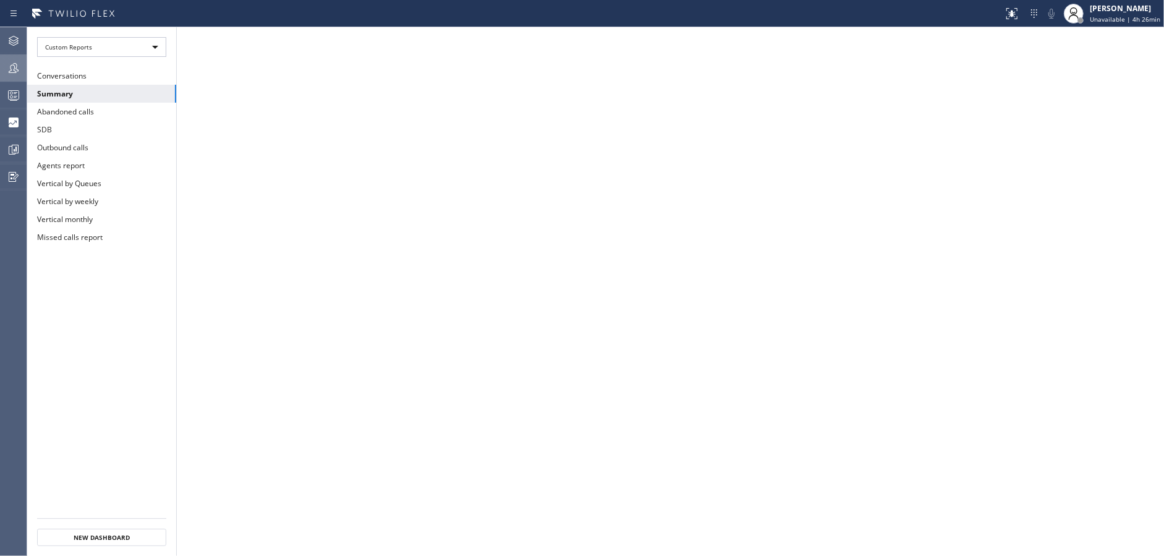
click at [0, 72] on div at bounding box center [13, 68] width 27 height 15
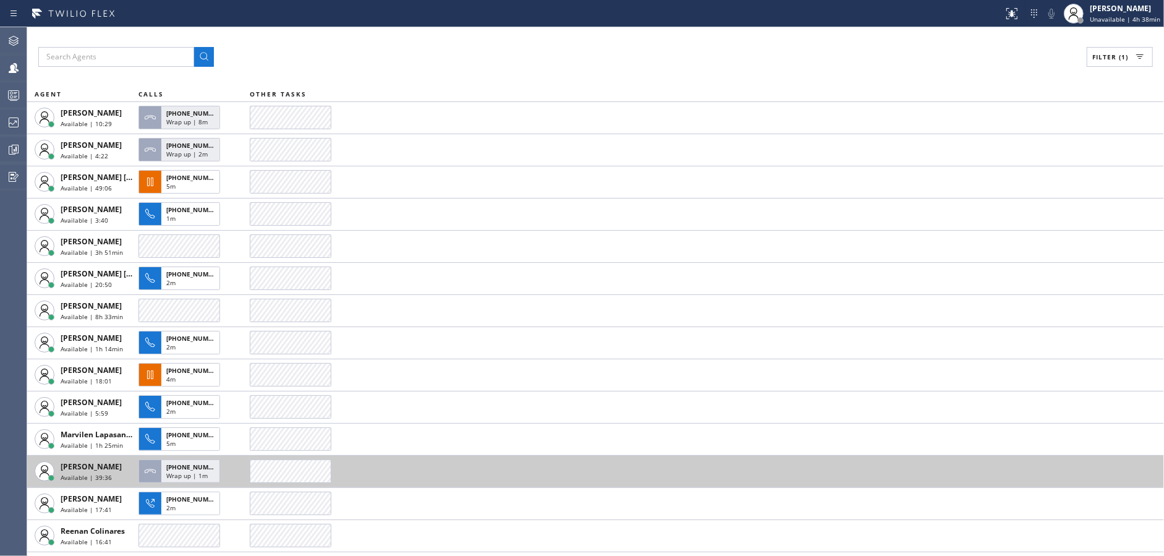
scroll to position [60, 0]
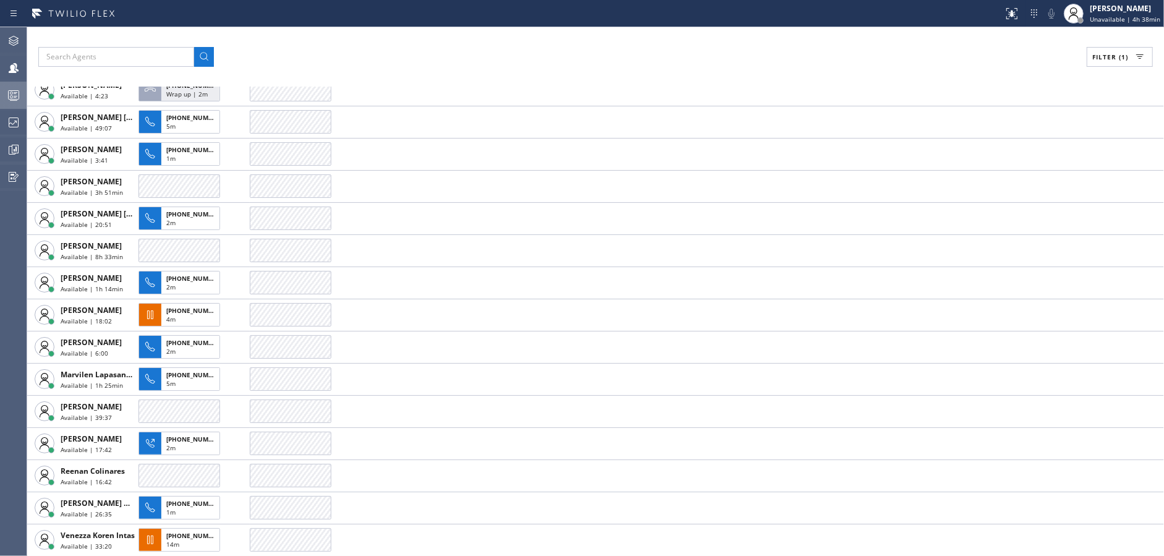
click at [0, 90] on div at bounding box center [13, 95] width 27 height 15
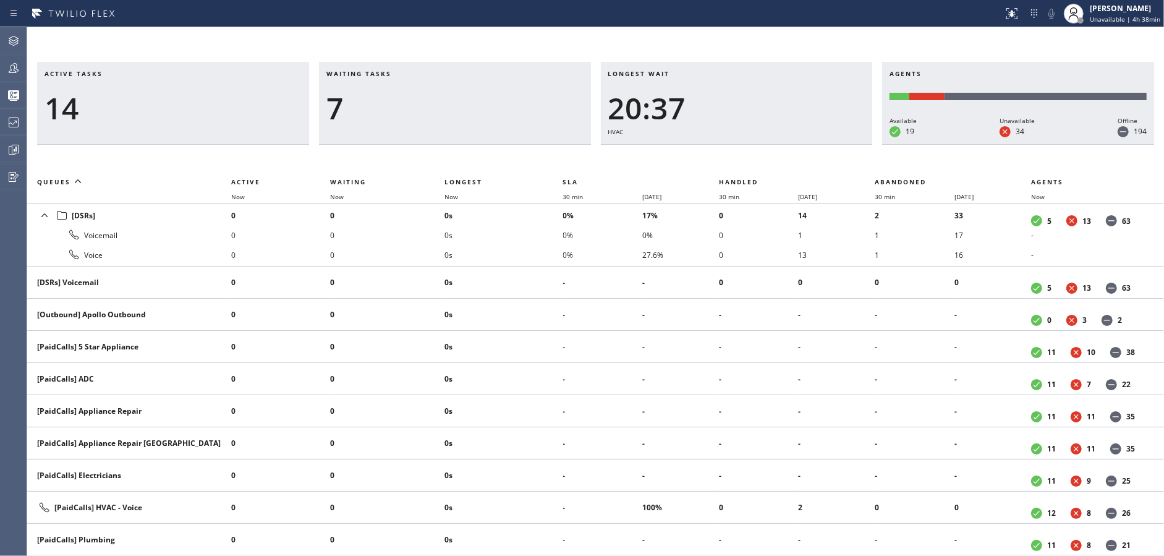
click at [346, 187] on th "Waiting" at bounding box center [387, 181] width 114 height 15
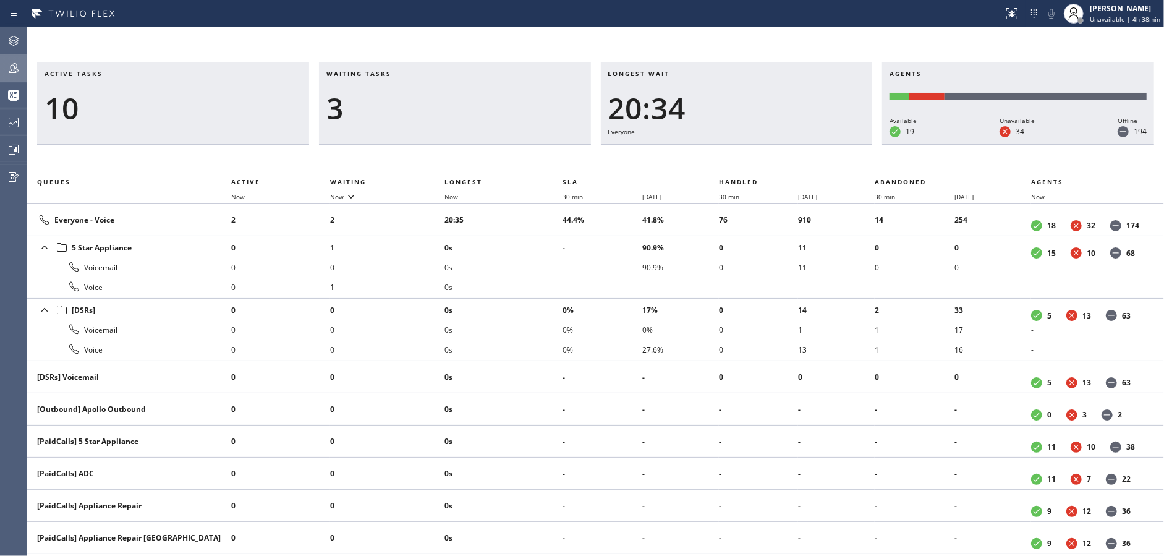
click at [13, 66] on icon at bounding box center [13, 68] width 15 height 15
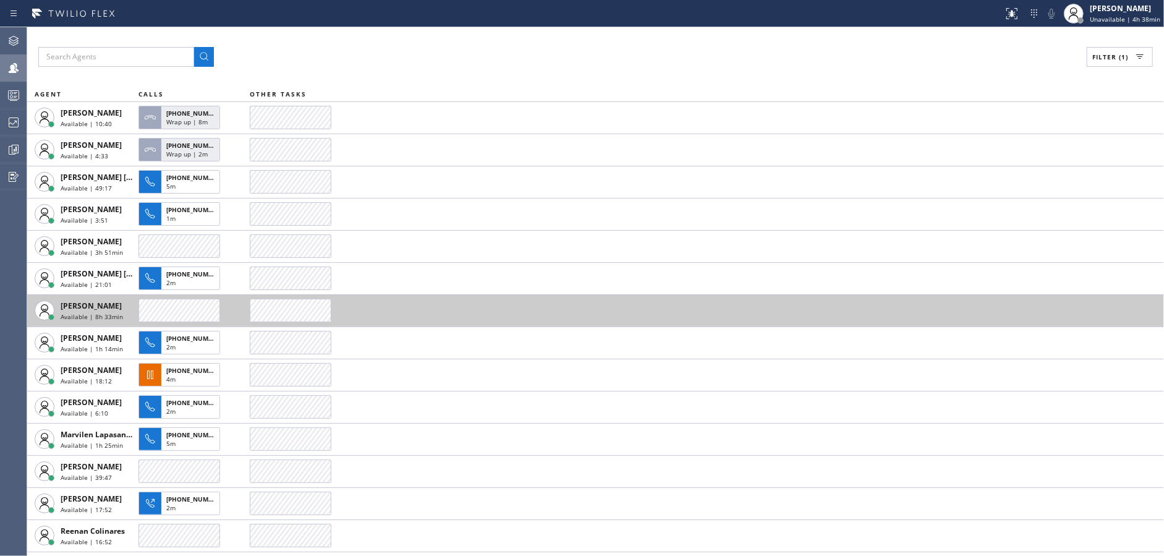
scroll to position [60, 0]
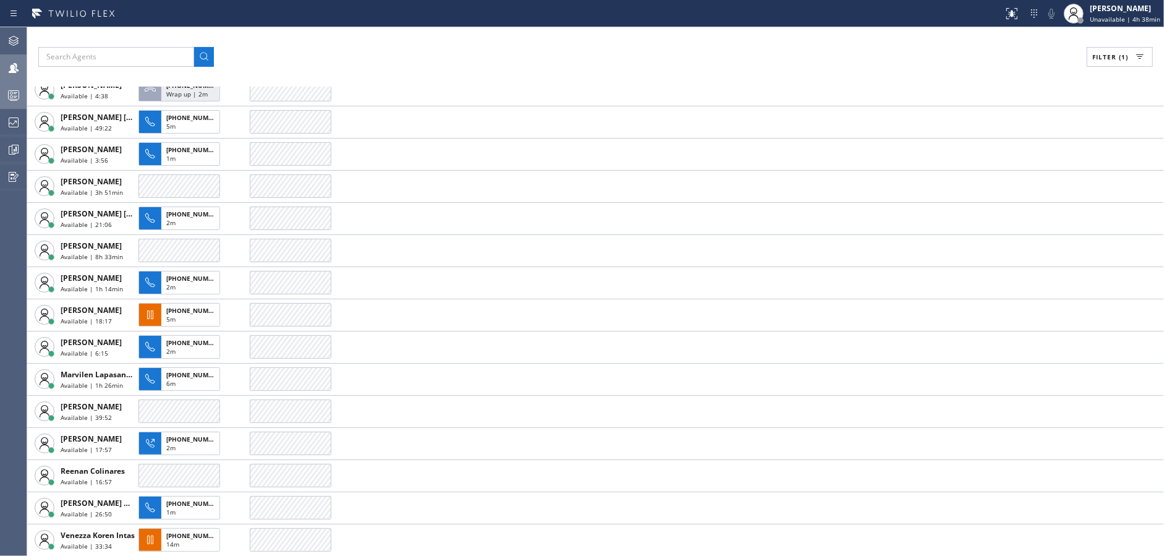
drag, startPoint x: 12, startPoint y: 100, endPoint x: 9, endPoint y: 87, distance: 13.5
click at [12, 100] on icon at bounding box center [13, 95] width 15 height 15
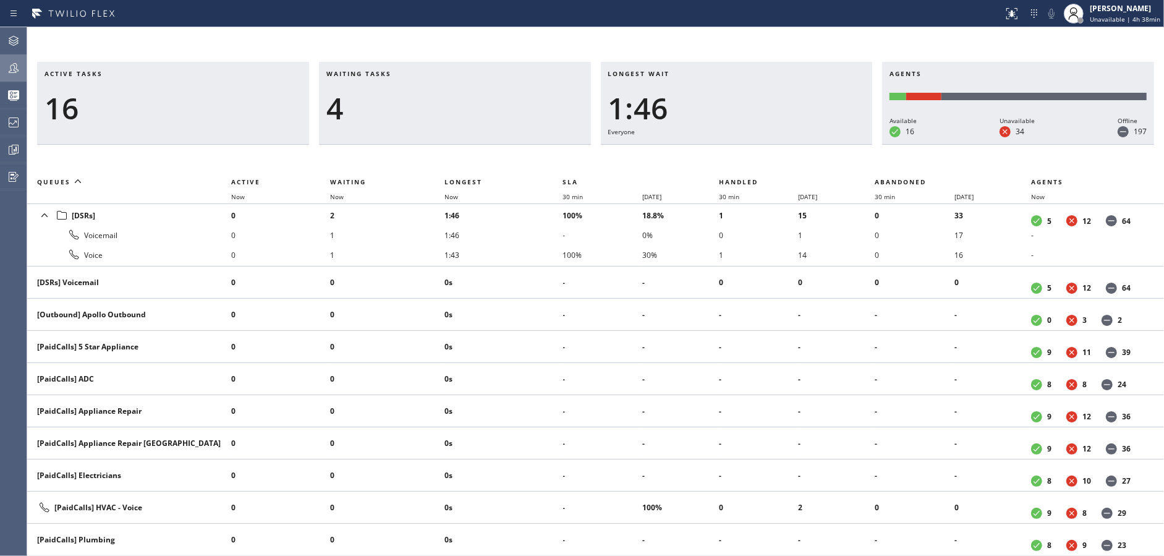
click at [4, 69] on div at bounding box center [13, 68] width 27 height 15
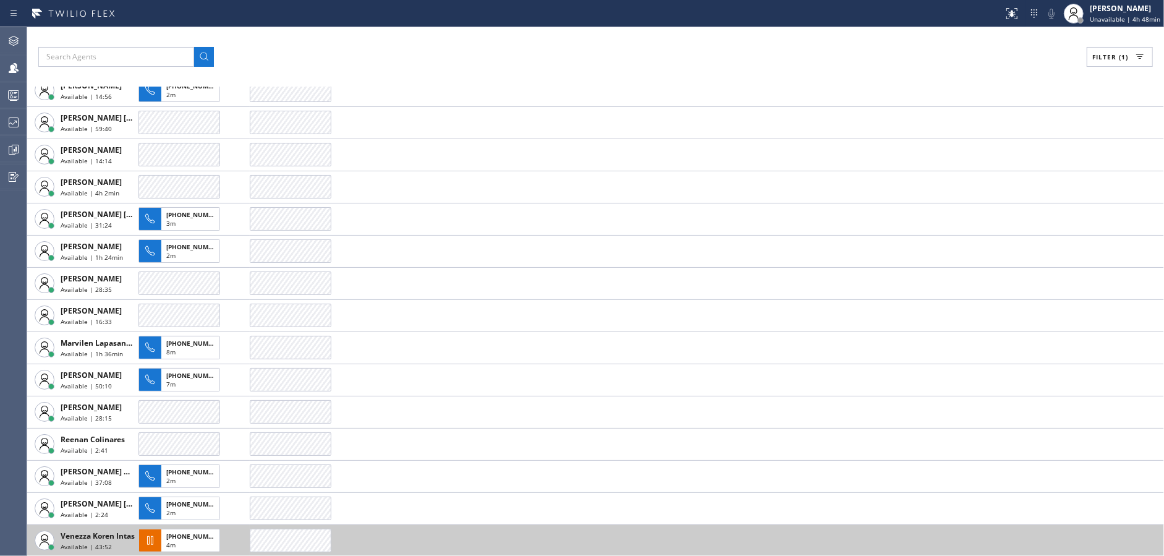
scroll to position [93, 0]
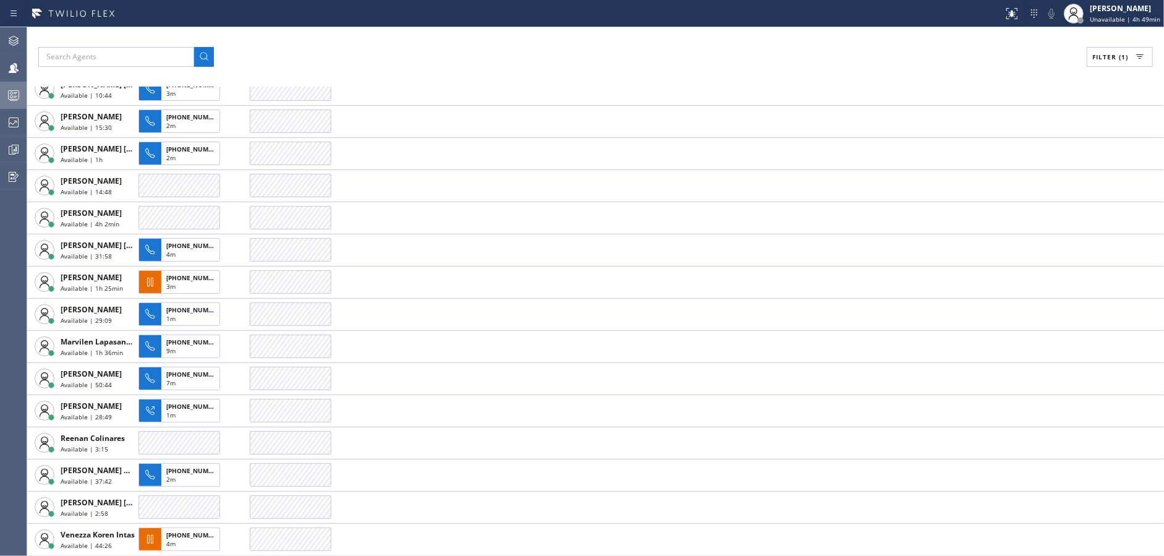
click at [0, 96] on div at bounding box center [13, 95] width 27 height 15
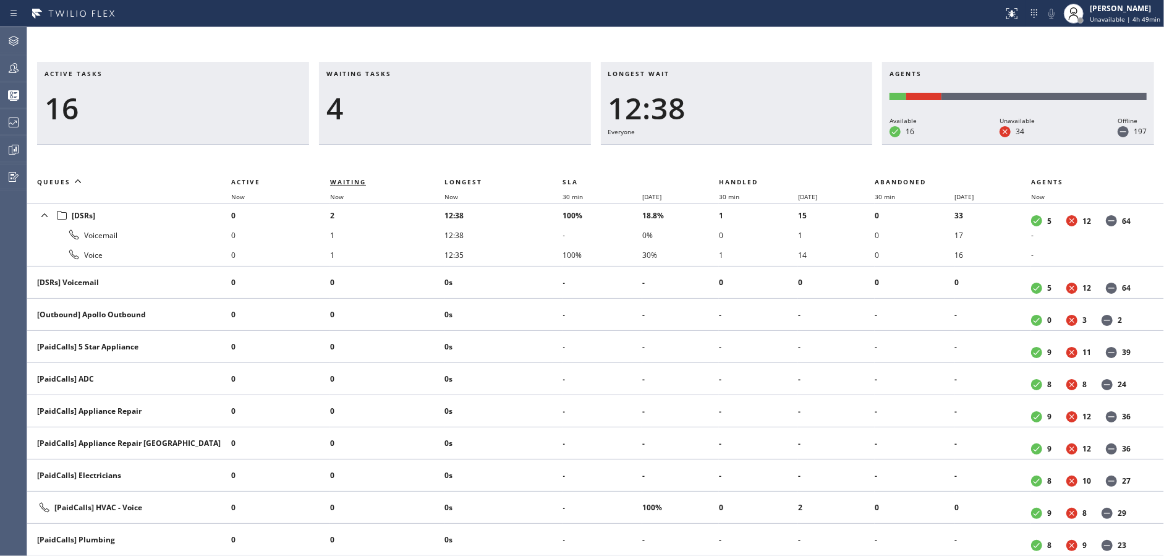
click at [340, 180] on span "Waiting" at bounding box center [348, 181] width 36 height 9
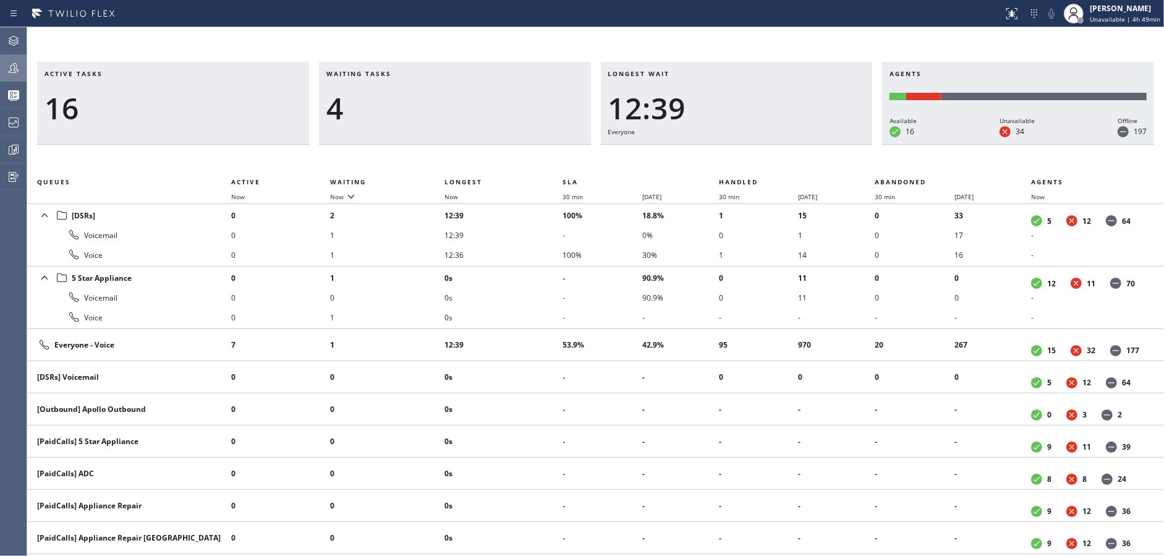
click at [0, 64] on div at bounding box center [13, 68] width 27 height 15
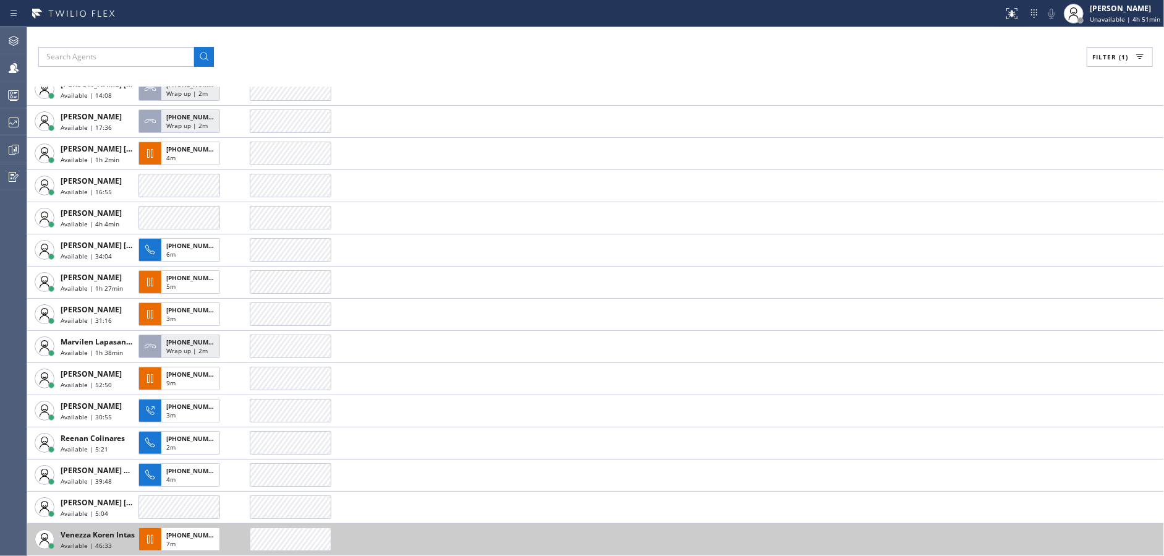
scroll to position [60, 0]
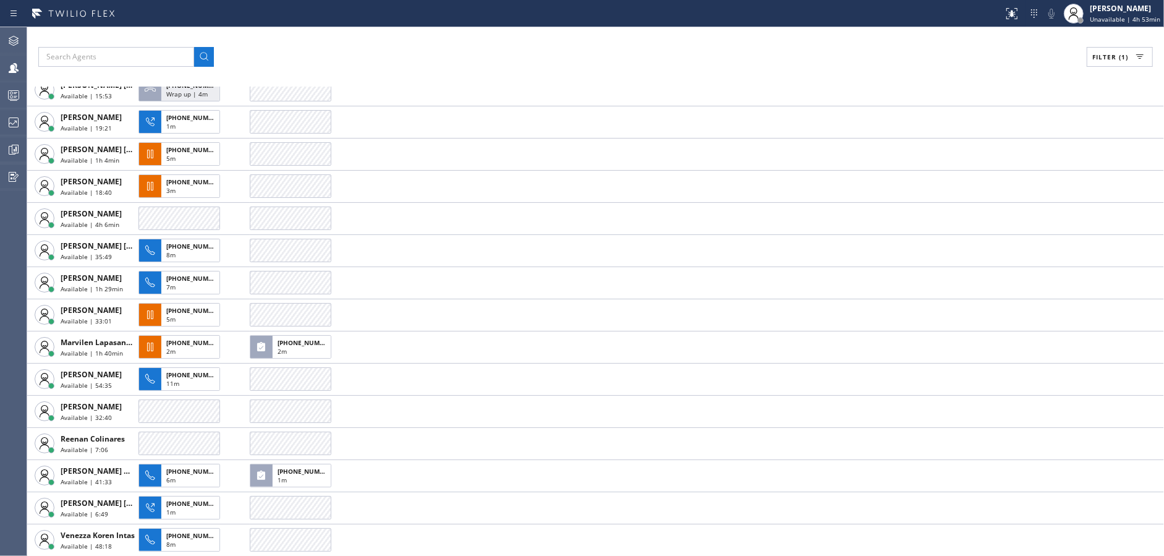
click at [341, 49] on div "Filter (1)" at bounding box center [595, 57] width 1115 height 20
click at [0, 100] on div at bounding box center [13, 95] width 27 height 15
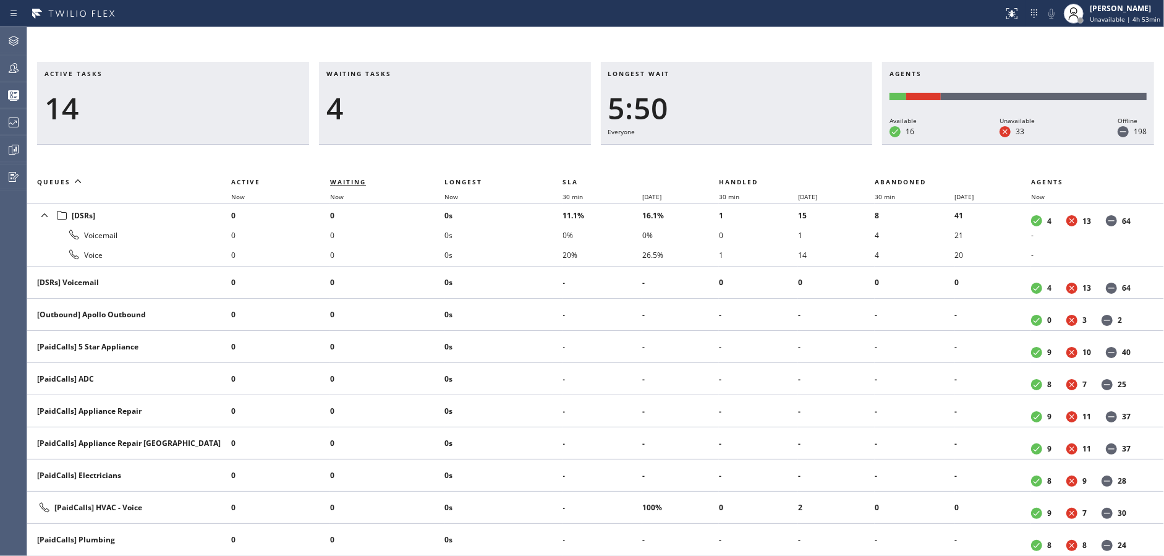
click at [346, 179] on span "Waiting" at bounding box center [348, 181] width 36 height 9
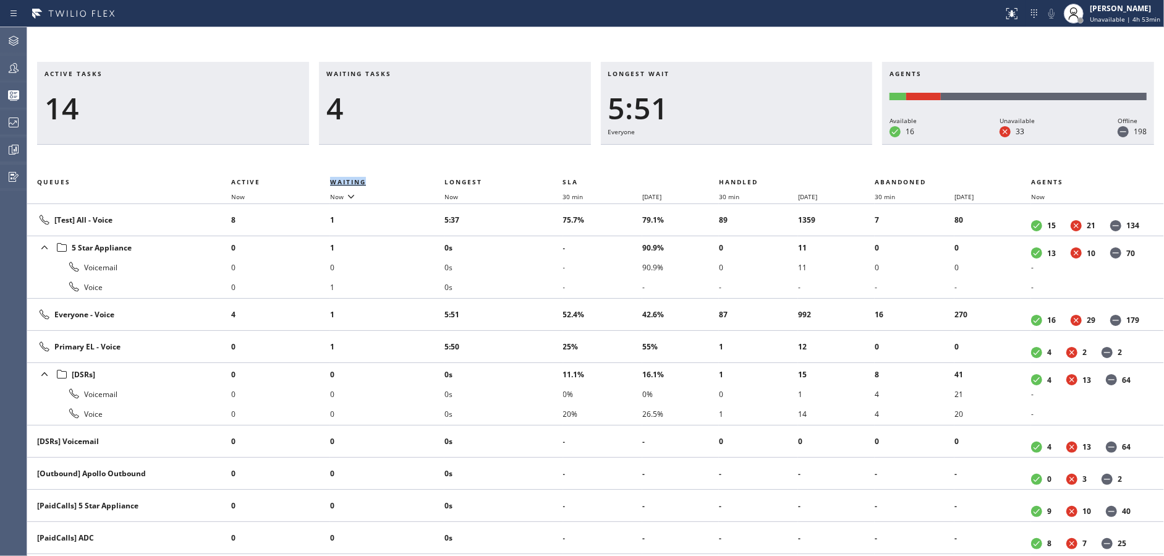
click at [346, 179] on span "Waiting" at bounding box center [348, 181] width 36 height 9
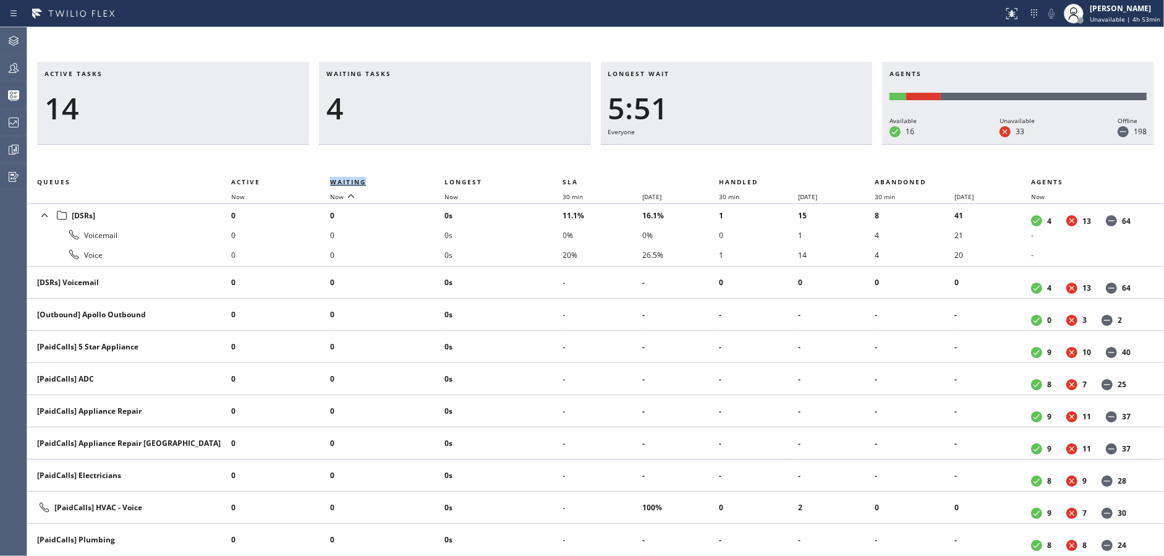
click at [346, 179] on span "Waiting" at bounding box center [348, 181] width 36 height 9
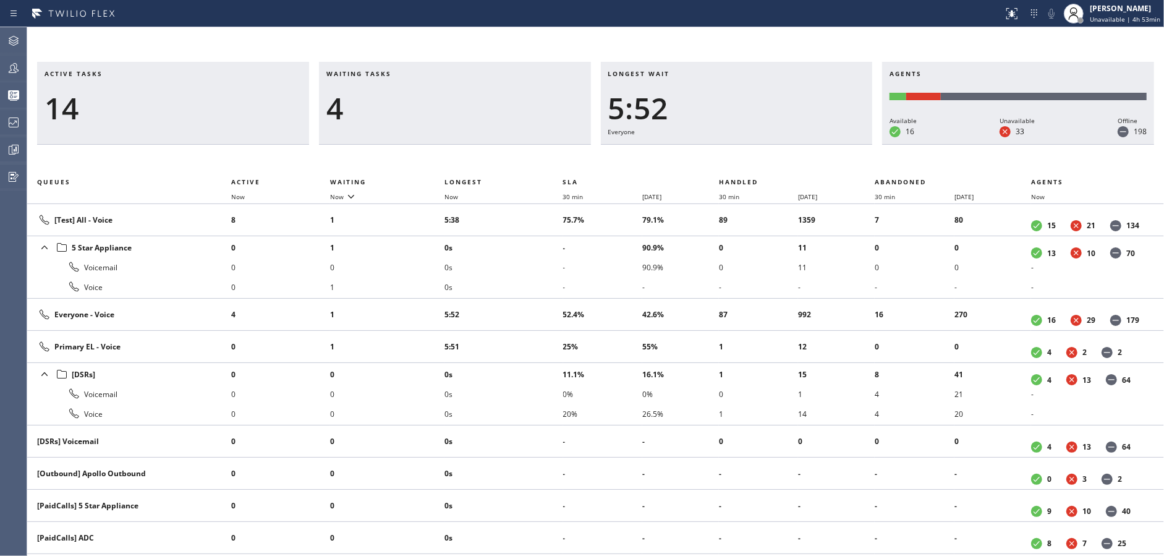
click at [401, 116] on div "4" at bounding box center [454, 108] width 257 height 36
drag, startPoint x: 19, startPoint y: 68, endPoint x: 67, endPoint y: 80, distance: 50.2
click at [18, 69] on icon at bounding box center [13, 68] width 15 height 15
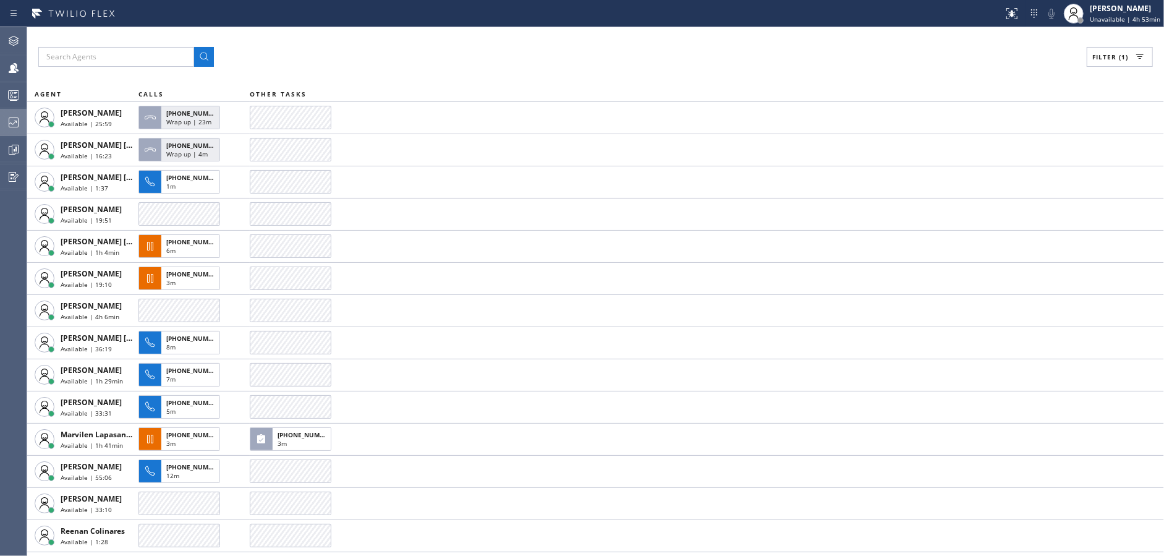
click at [9, 117] on icon at bounding box center [13, 122] width 15 height 15
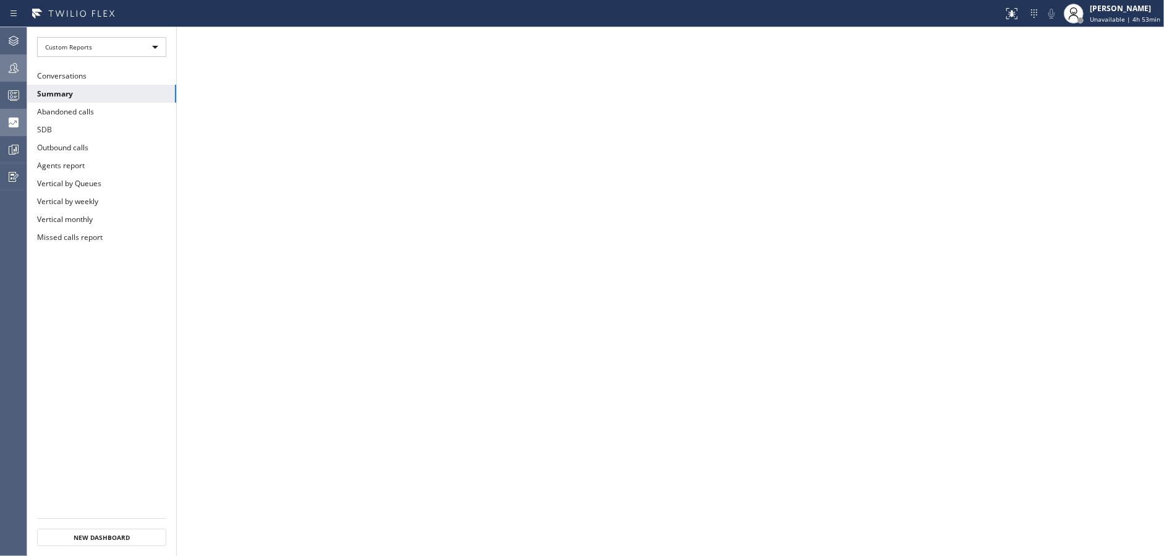
click at [5, 65] on div at bounding box center [13, 68] width 27 height 15
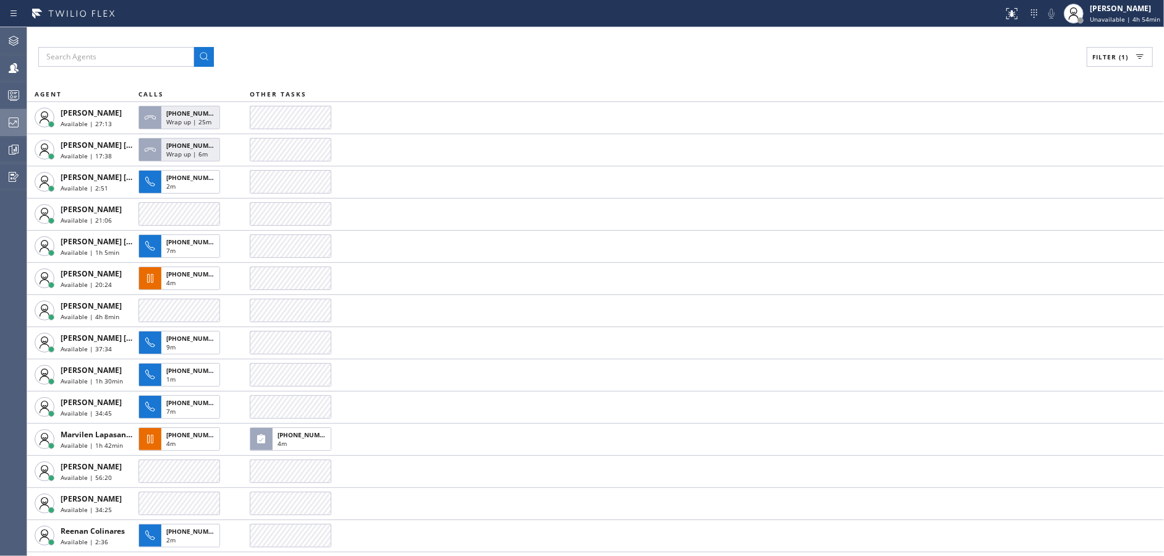
click at [366, 47] on div "Filter (1)" at bounding box center [595, 57] width 1115 height 20
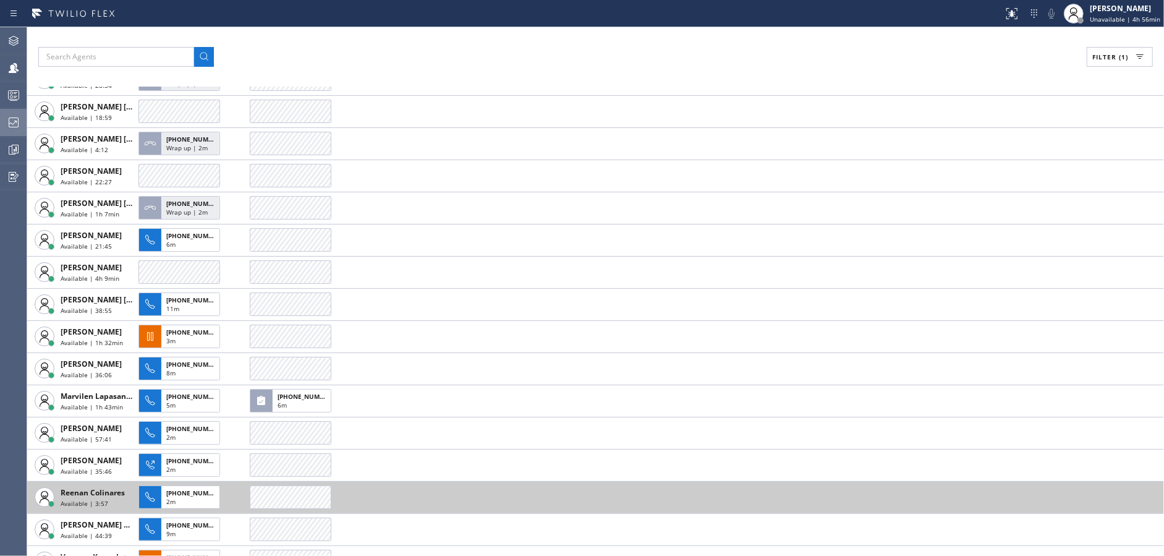
scroll to position [60, 0]
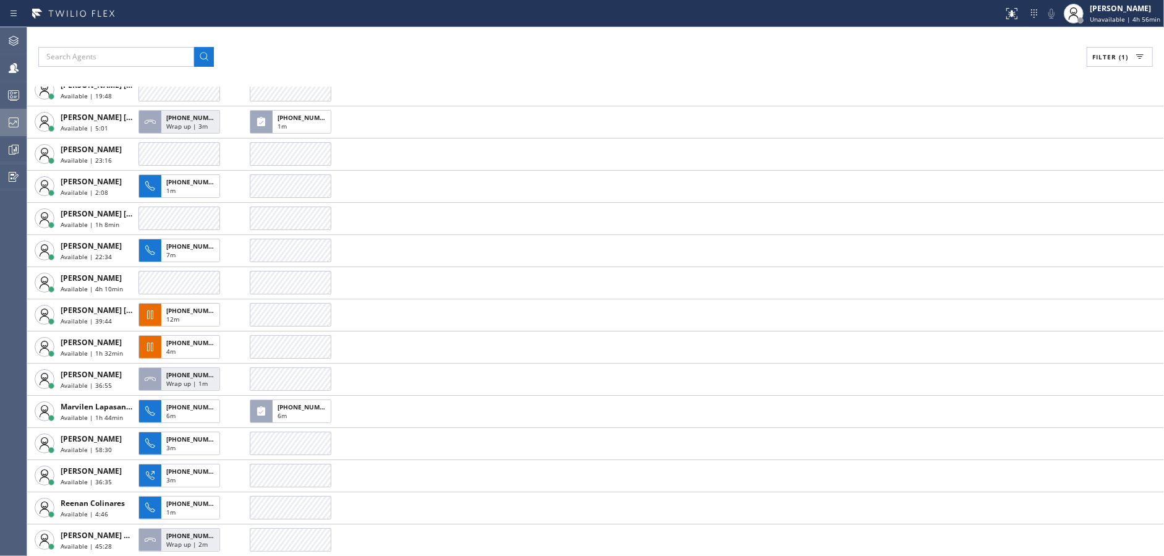
click at [402, 54] on div "Filter (1)" at bounding box center [595, 57] width 1115 height 20
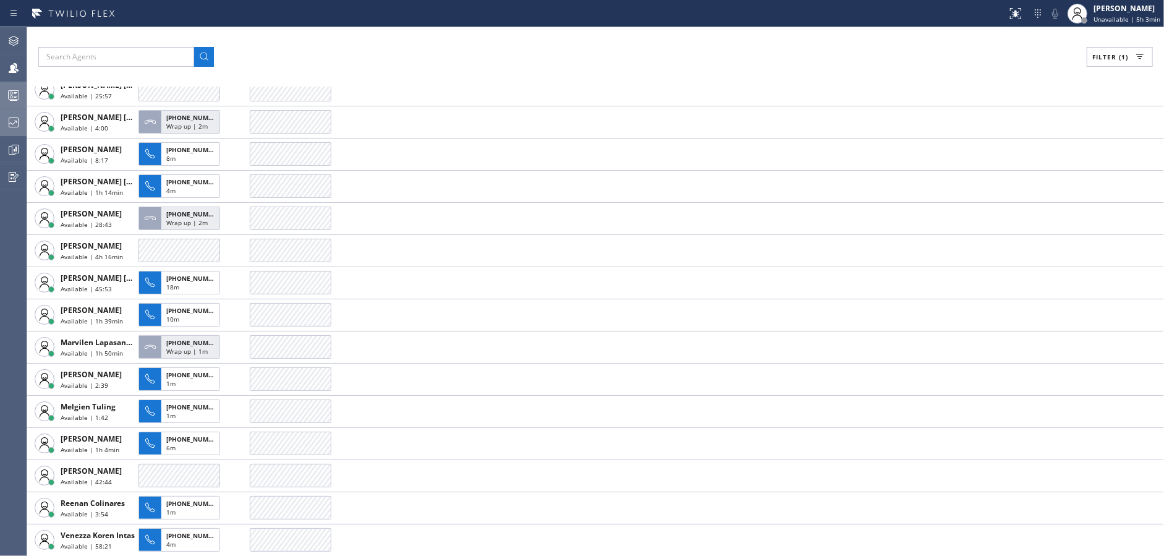
click at [1, 93] on div at bounding box center [13, 95] width 27 height 15
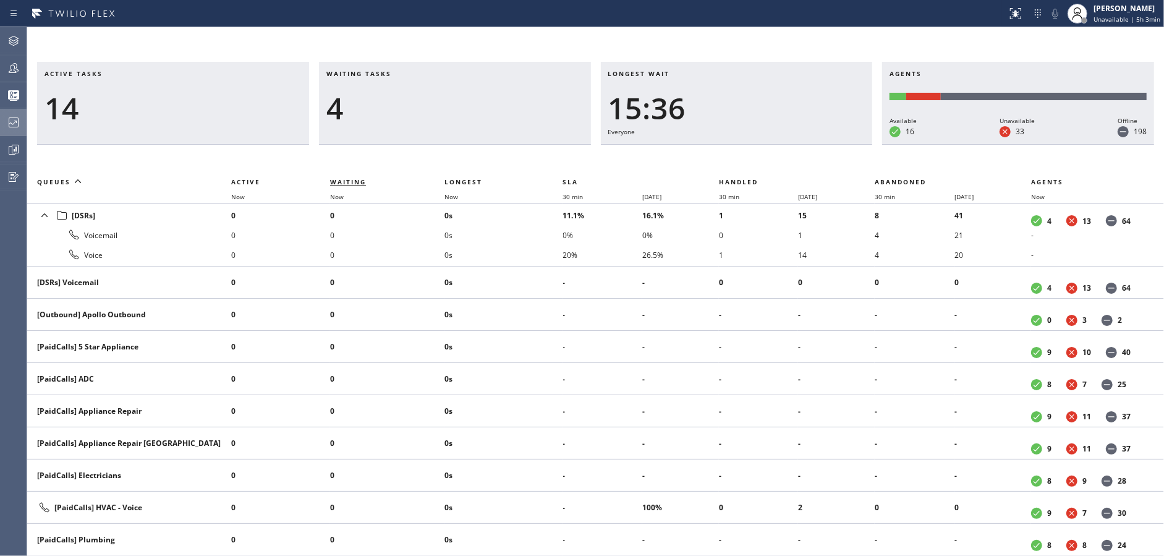
click at [352, 178] on span "Waiting" at bounding box center [348, 181] width 36 height 9
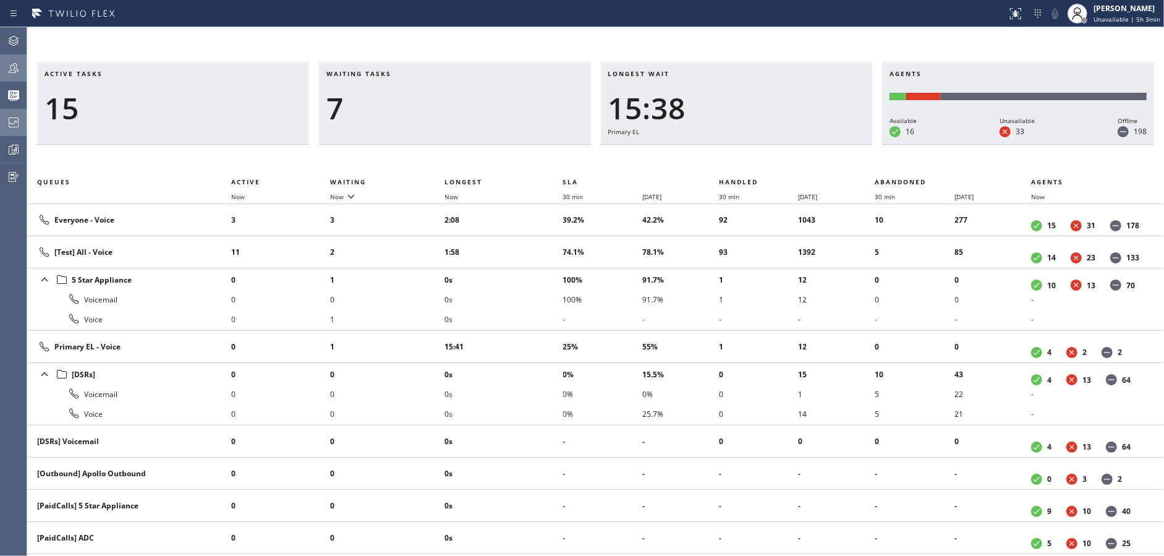
click at [2, 64] on div at bounding box center [13, 68] width 27 height 15
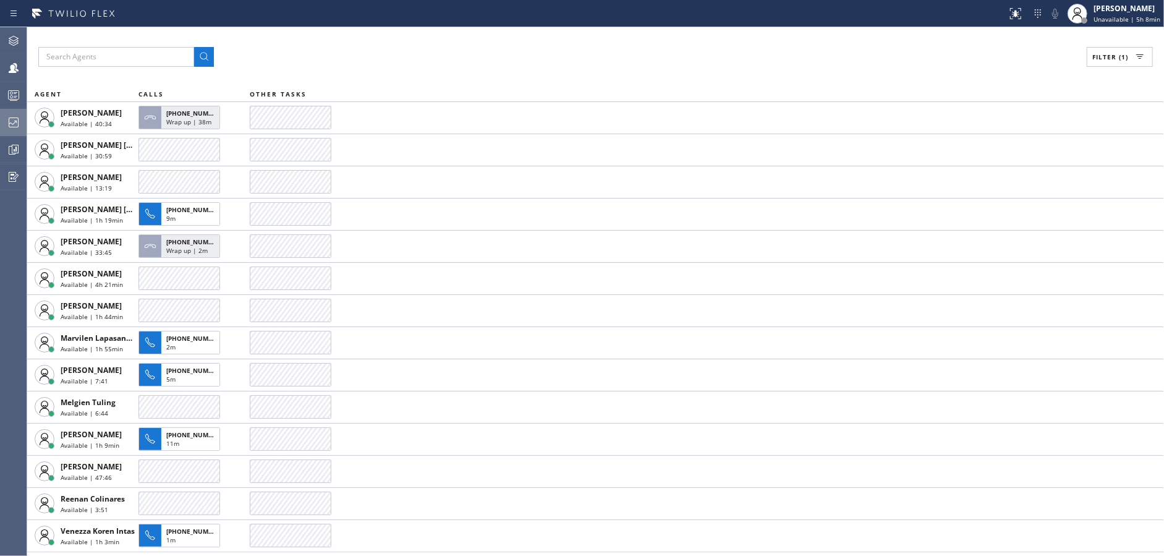
click at [1115, 60] on span "Filter (1)" at bounding box center [1110, 57] width 36 height 9
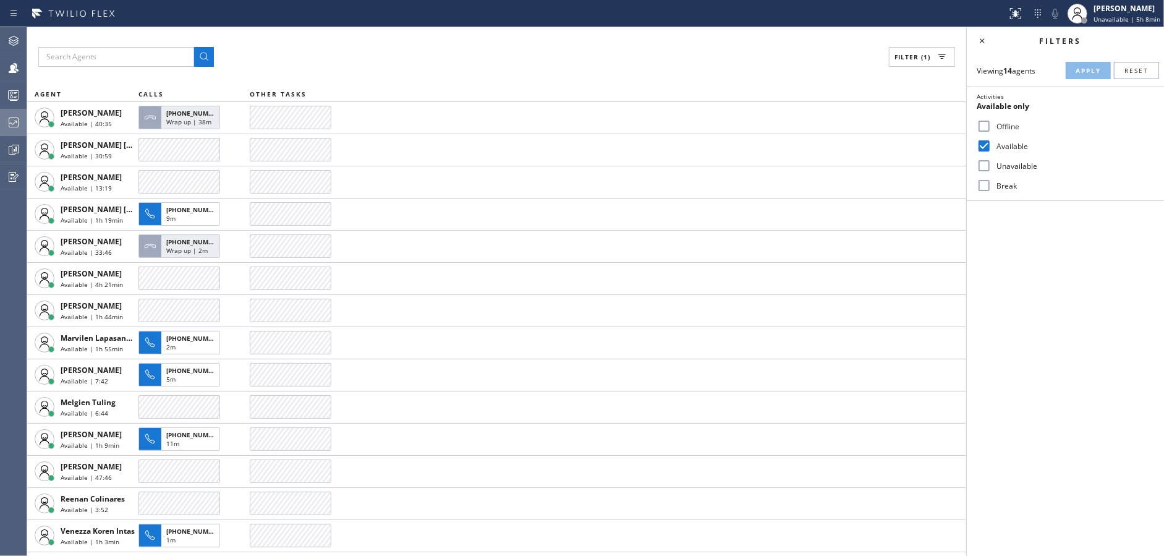
click at [978, 147] on input "Available" at bounding box center [984, 145] width 15 height 15
checkbox input "false"
drag, startPoint x: 988, startPoint y: 187, endPoint x: 1038, endPoint y: 155, distance: 59.5
click at [989, 187] on input "Break" at bounding box center [984, 185] width 15 height 15
click at [1085, 72] on span "Apply" at bounding box center [1088, 70] width 25 height 9
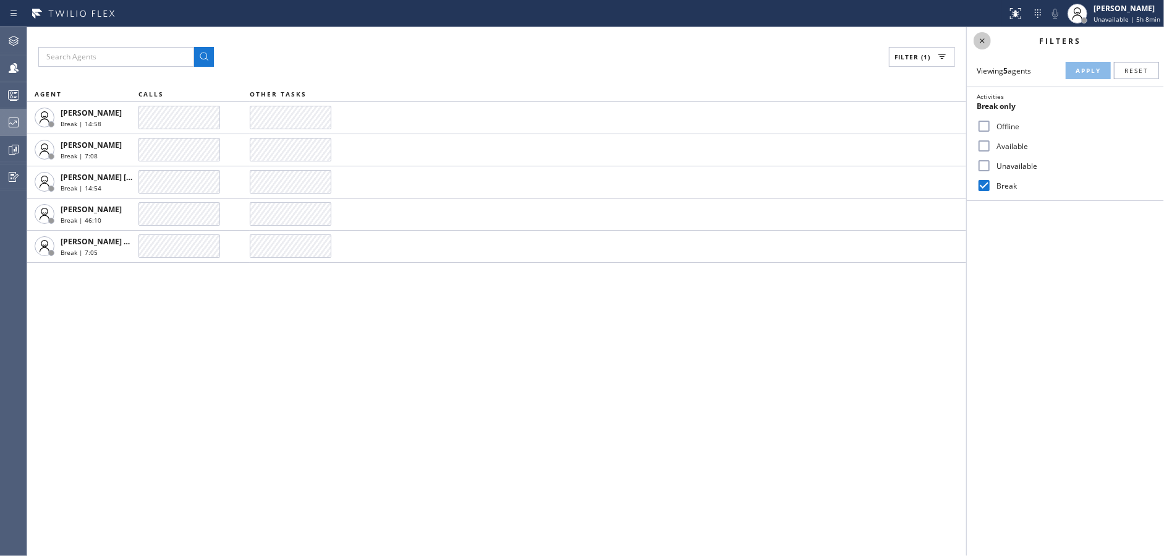
click at [983, 44] on icon at bounding box center [982, 40] width 15 height 15
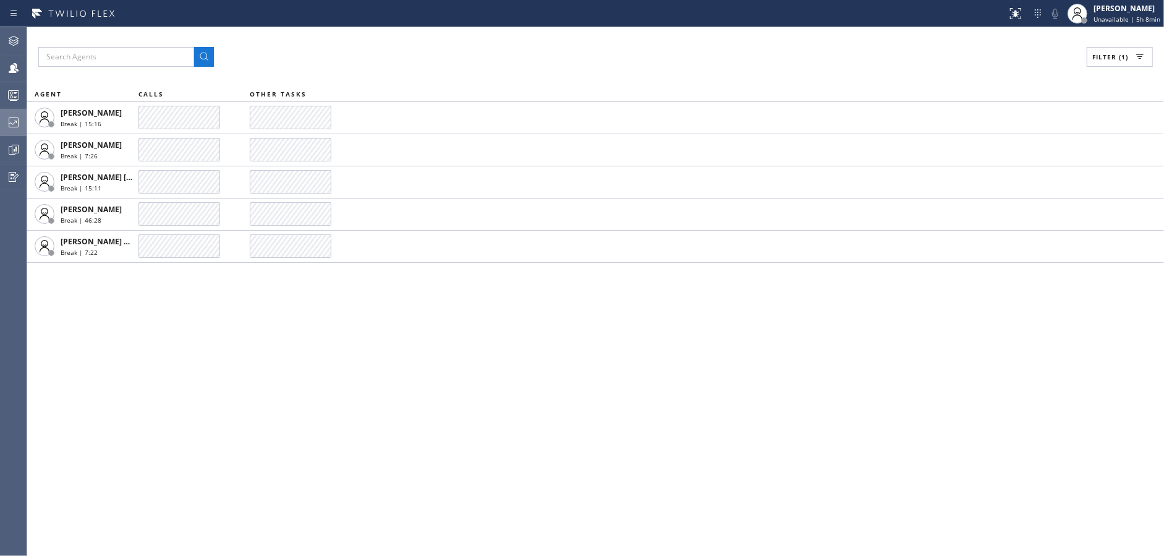
click at [1104, 53] on span "Filter (1)" at bounding box center [1110, 57] width 36 height 9
click at [984, 192] on div "Break" at bounding box center [1065, 186] width 197 height 20
click at [985, 187] on input "Break" at bounding box center [984, 185] width 15 height 15
checkbox input "false"
drag, startPoint x: 989, startPoint y: 145, endPoint x: 1098, endPoint y: 81, distance: 126.4
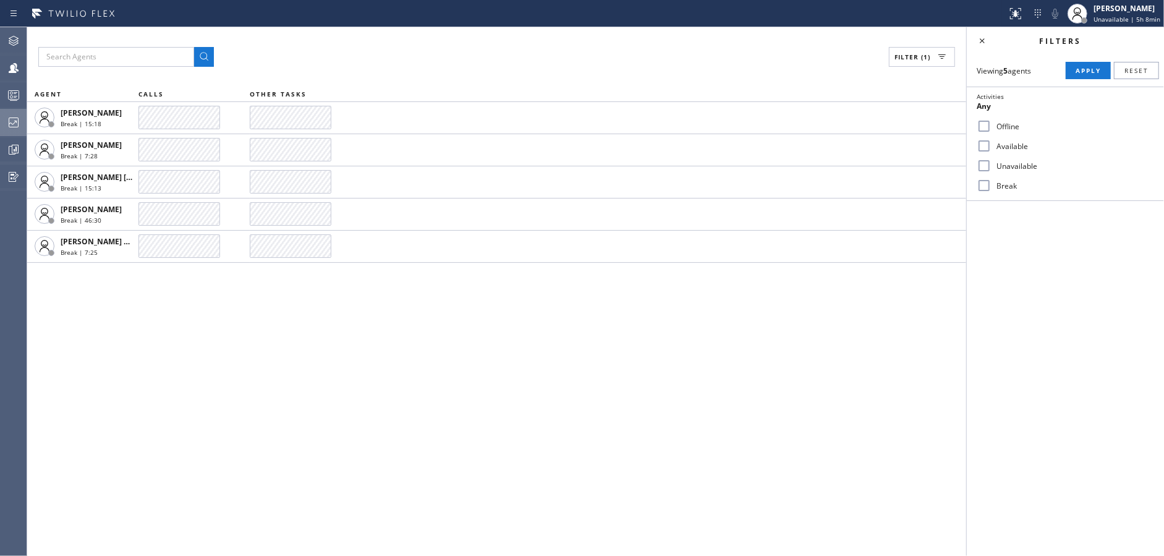
click at [1000, 143] on div "Available" at bounding box center [1065, 146] width 197 height 20
click at [986, 148] on input "Available" at bounding box center [984, 145] width 15 height 15
checkbox input "true"
click at [1083, 70] on span "Apply" at bounding box center [1088, 70] width 25 height 9
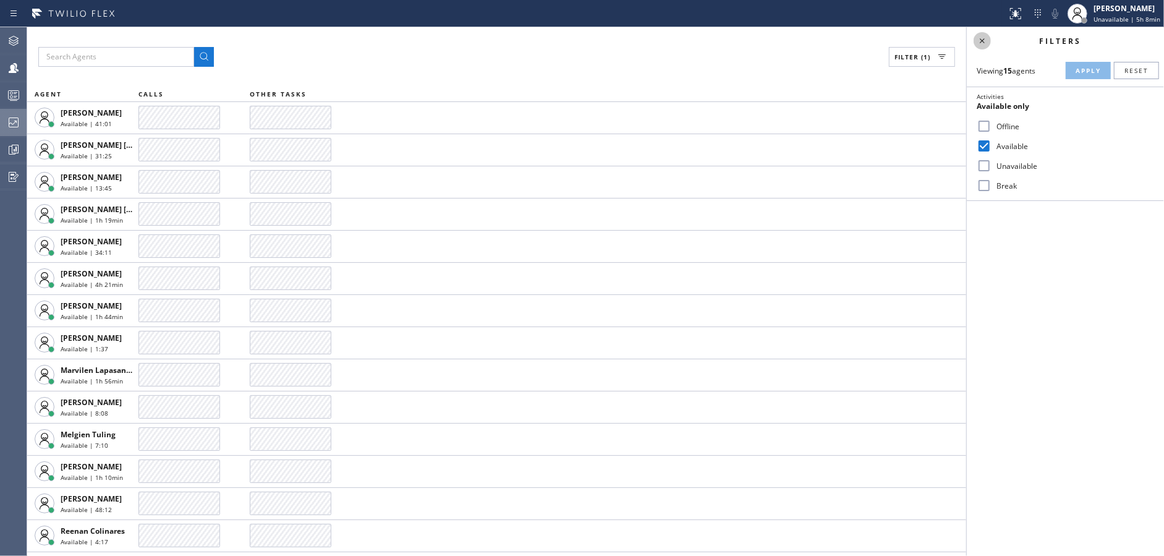
click at [986, 43] on icon at bounding box center [982, 40] width 15 height 15
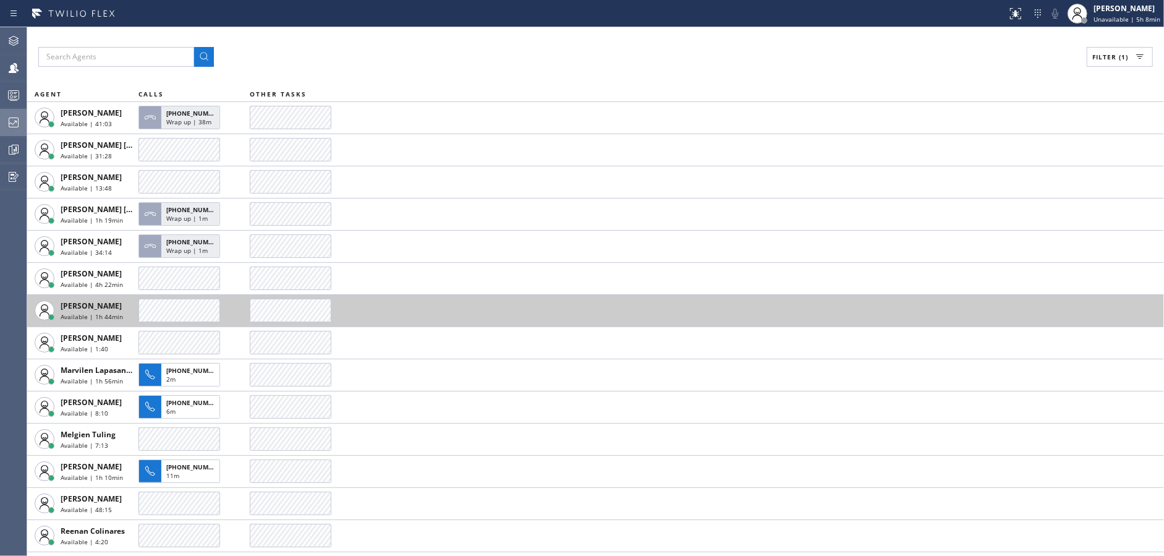
scroll to position [28, 0]
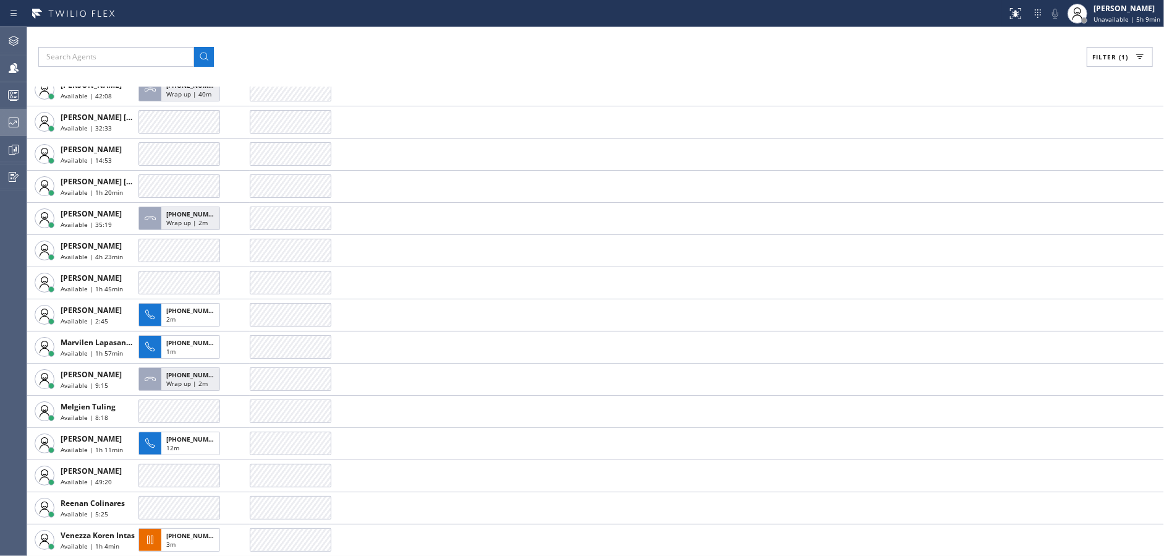
click at [385, 50] on div "Filter (1)" at bounding box center [595, 57] width 1115 height 20
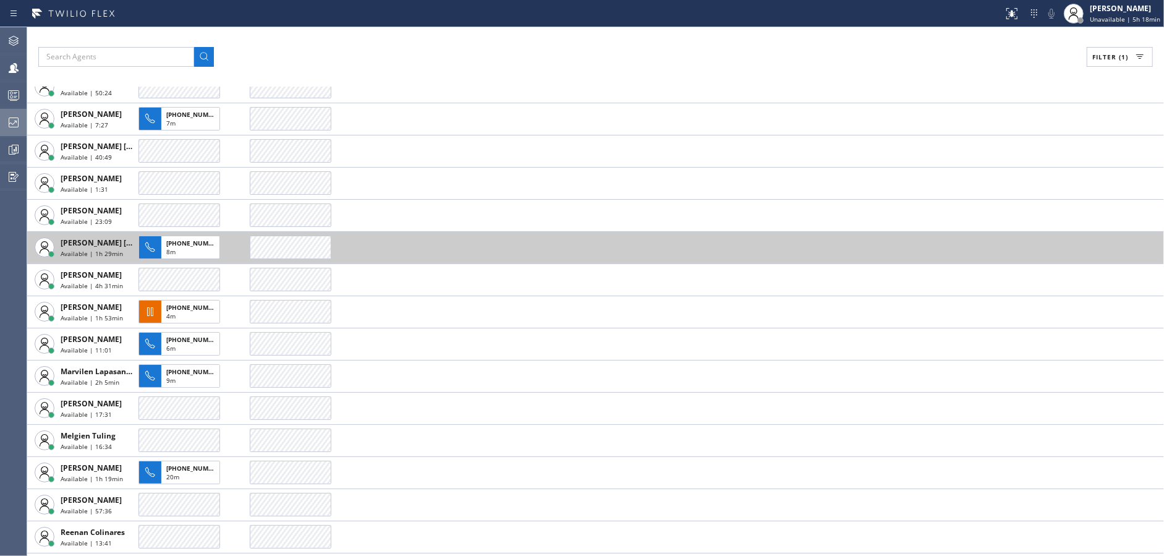
scroll to position [60, 0]
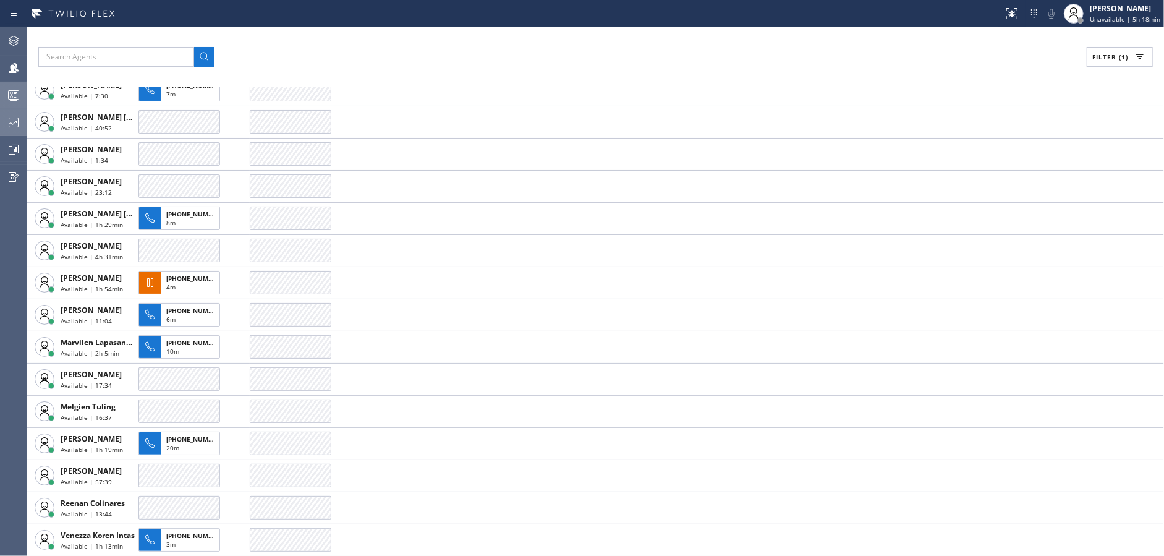
click at [4, 92] on div at bounding box center [13, 95] width 27 height 15
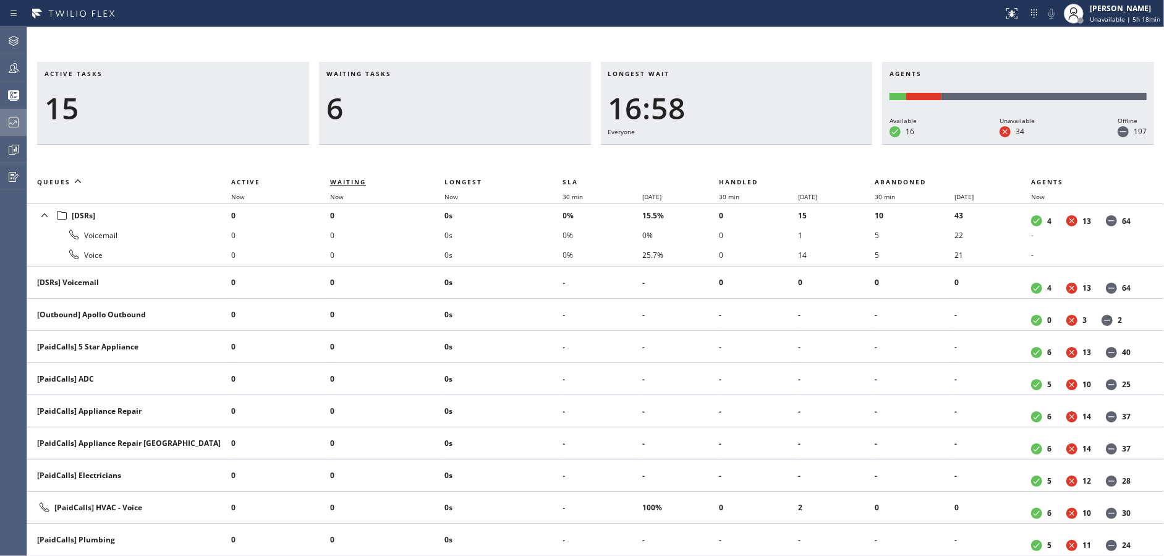
click at [347, 185] on span "Waiting" at bounding box center [348, 181] width 36 height 9
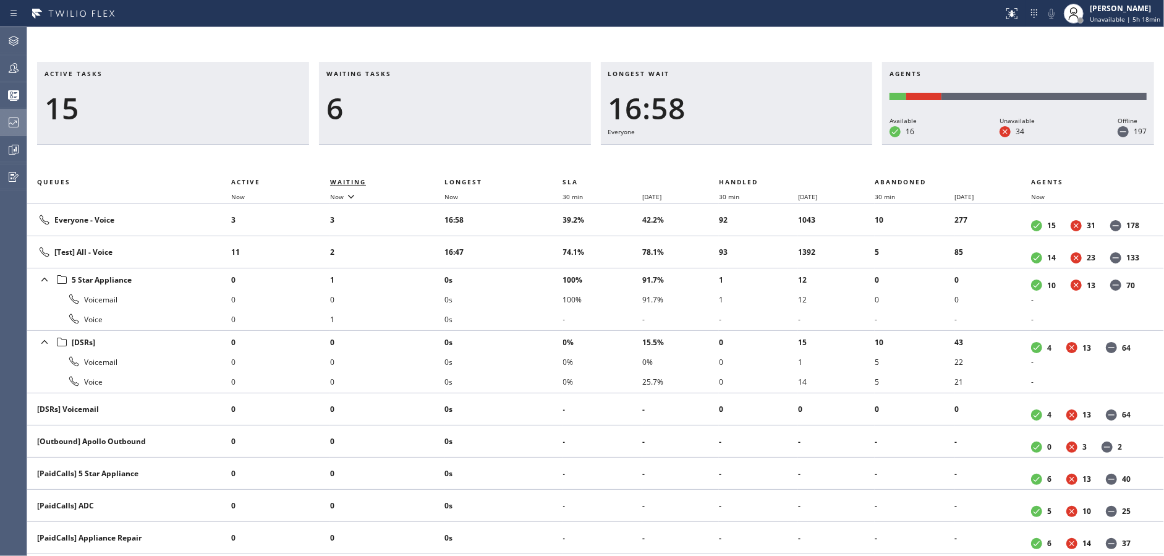
click at [347, 185] on span "Waiting" at bounding box center [348, 181] width 36 height 9
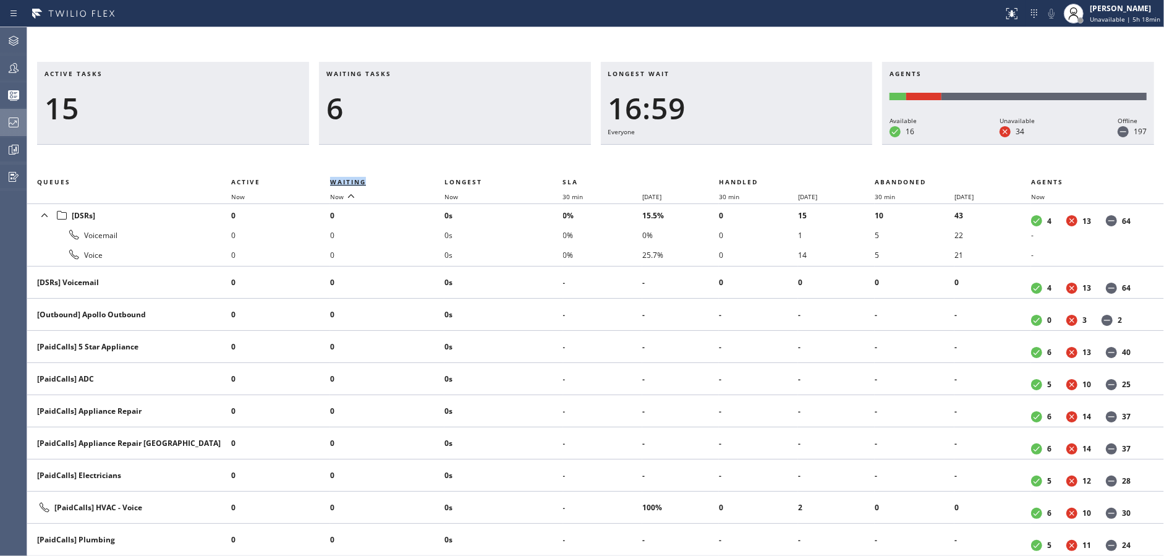
click at [347, 185] on span "Waiting" at bounding box center [348, 181] width 36 height 9
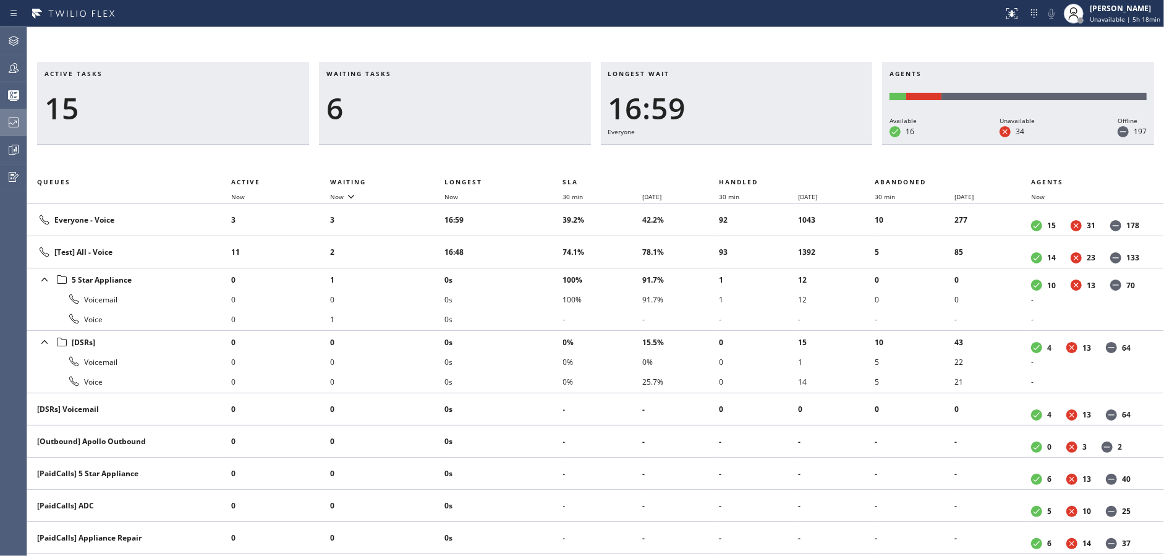
click at [361, 156] on div "Active tasks 15 Waiting tasks 6 Longest wait 16:59 Everyone Agents Available 16…" at bounding box center [595, 309] width 1137 height 494
click at [11, 63] on icon at bounding box center [13, 68] width 15 height 15
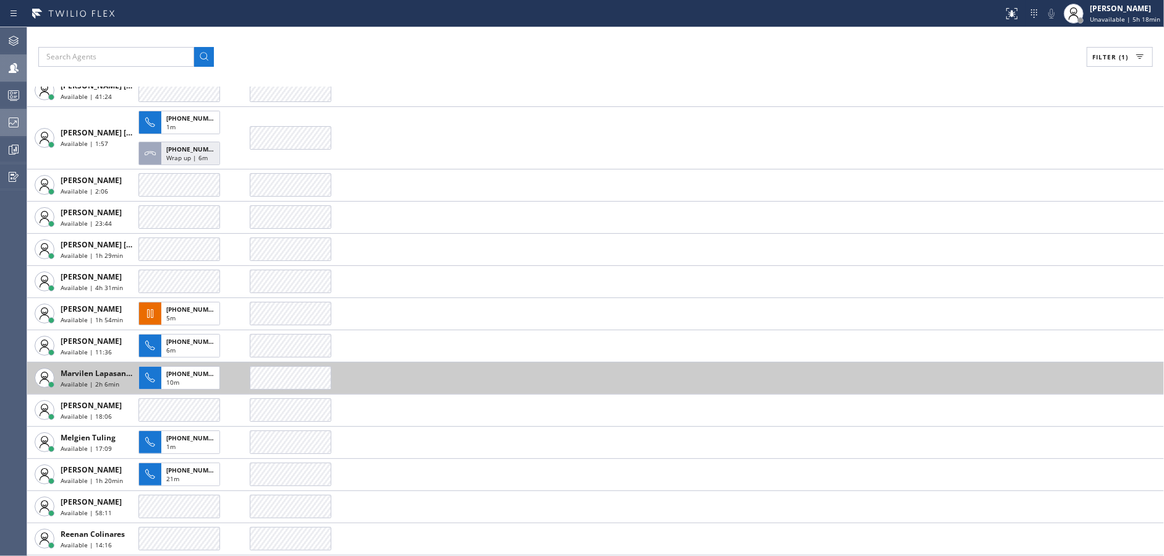
scroll to position [122, 0]
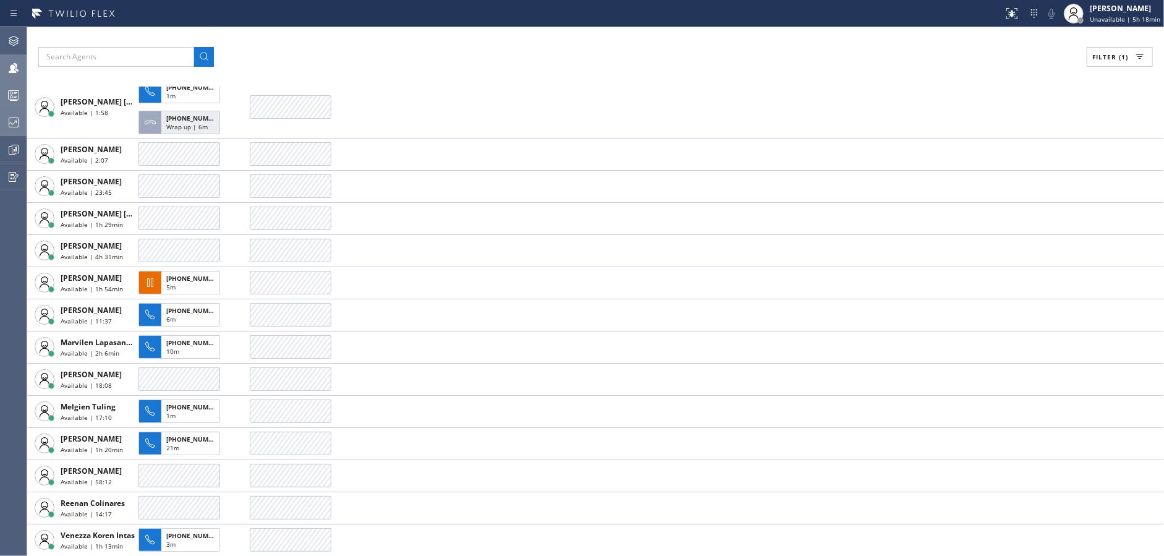
click at [7, 93] on icon at bounding box center [13, 95] width 15 height 15
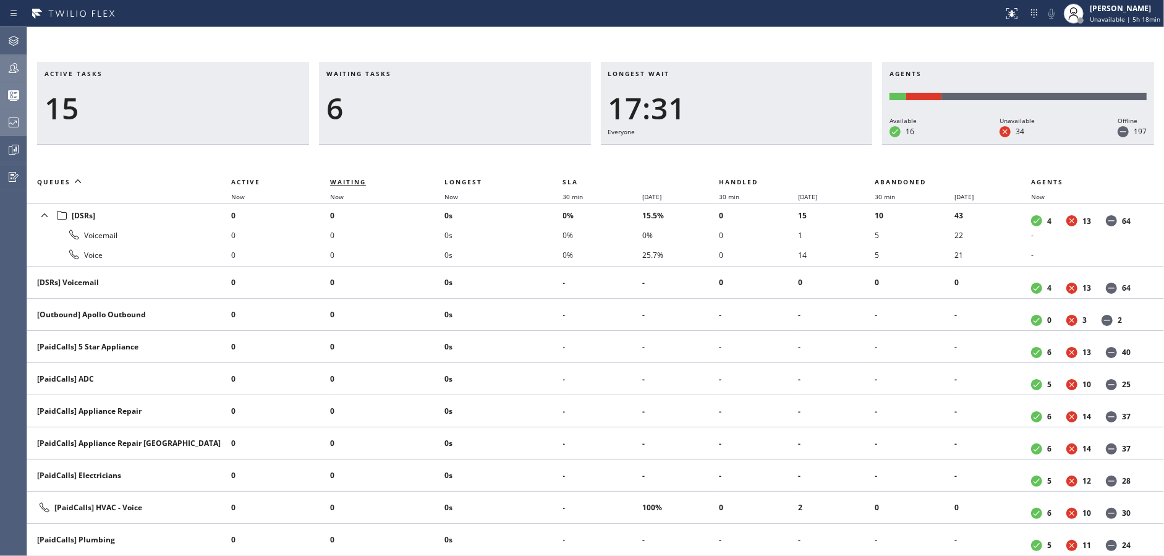
click at [343, 179] on span "Waiting" at bounding box center [348, 181] width 36 height 9
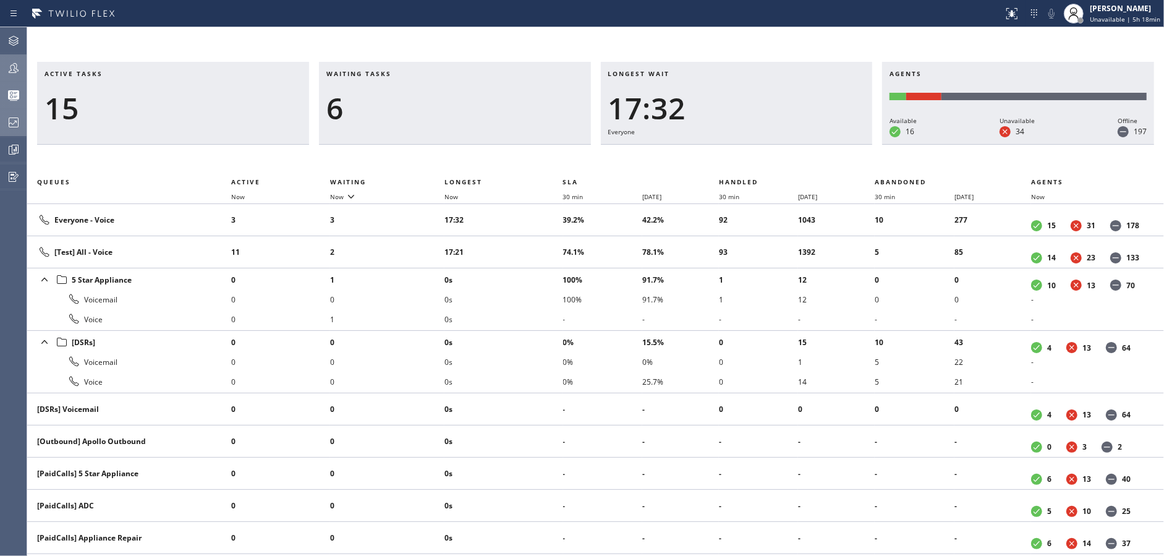
click at [12, 68] on icon at bounding box center [13, 68] width 15 height 15
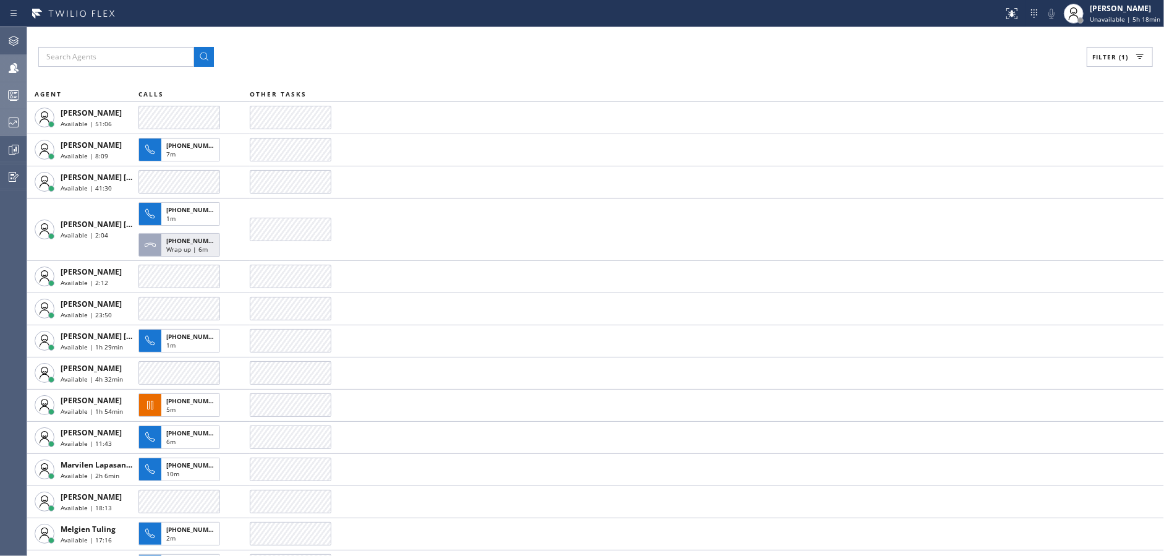
scroll to position [122, 0]
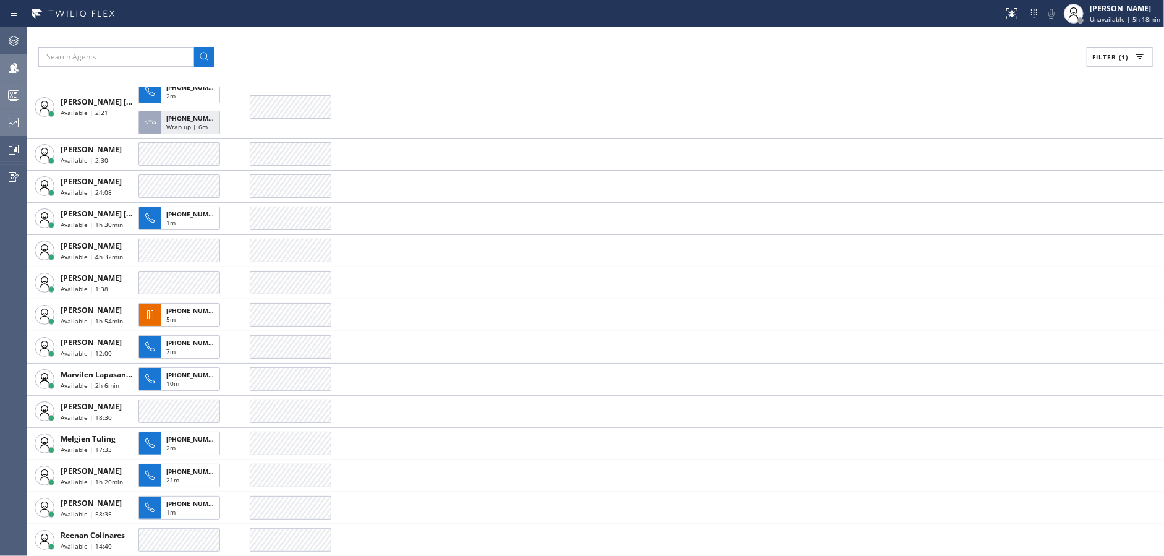
click at [383, 83] on div "Filter (1) AGENT CALLS OTHER TASKS [PERSON_NAME] Available | 51:23 [PERSON_NAME…" at bounding box center [595, 291] width 1137 height 529
click at [361, 74] on div "Filter (1) AGENT CALLS OTHER TASKS [PERSON_NAME] Available | 51:49 [PERSON_NAME…" at bounding box center [595, 291] width 1137 height 529
click at [5, 127] on div at bounding box center [13, 122] width 27 height 15
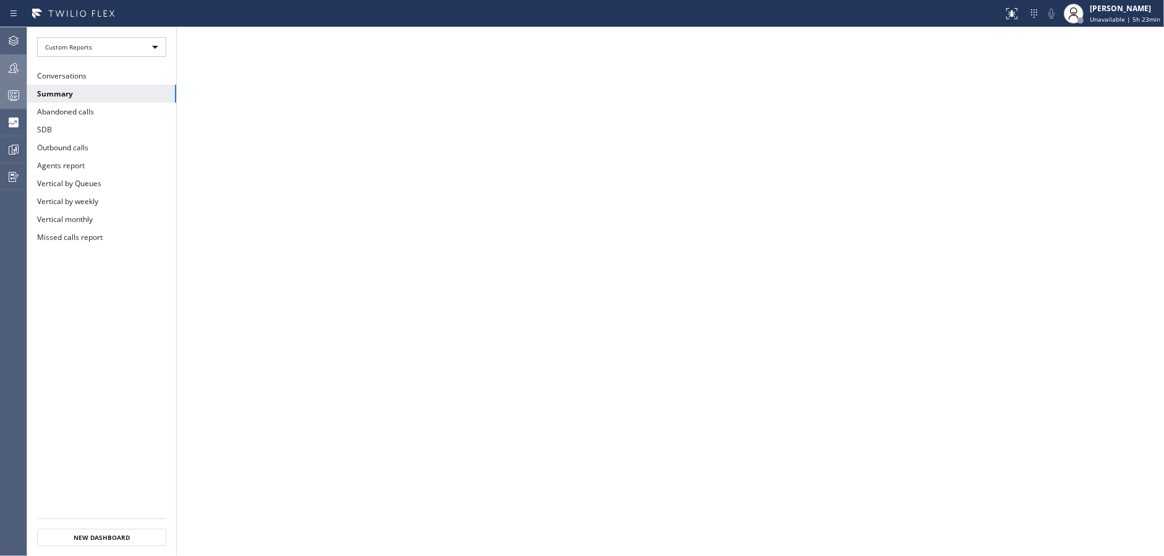
click at [6, 106] on div at bounding box center [13, 95] width 27 height 25
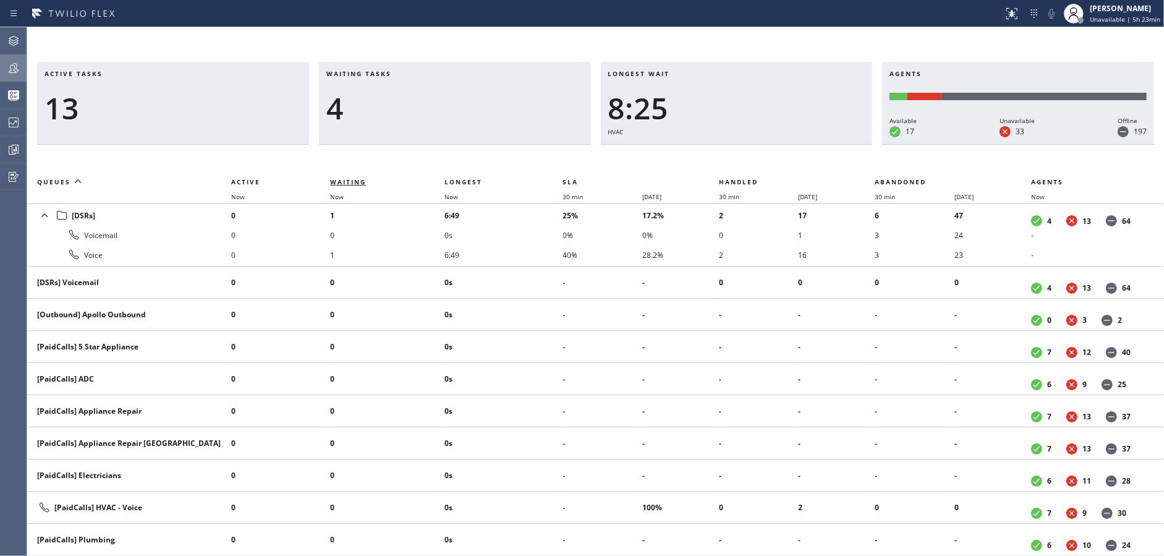
click at [348, 183] on span "Waiting" at bounding box center [348, 181] width 36 height 9
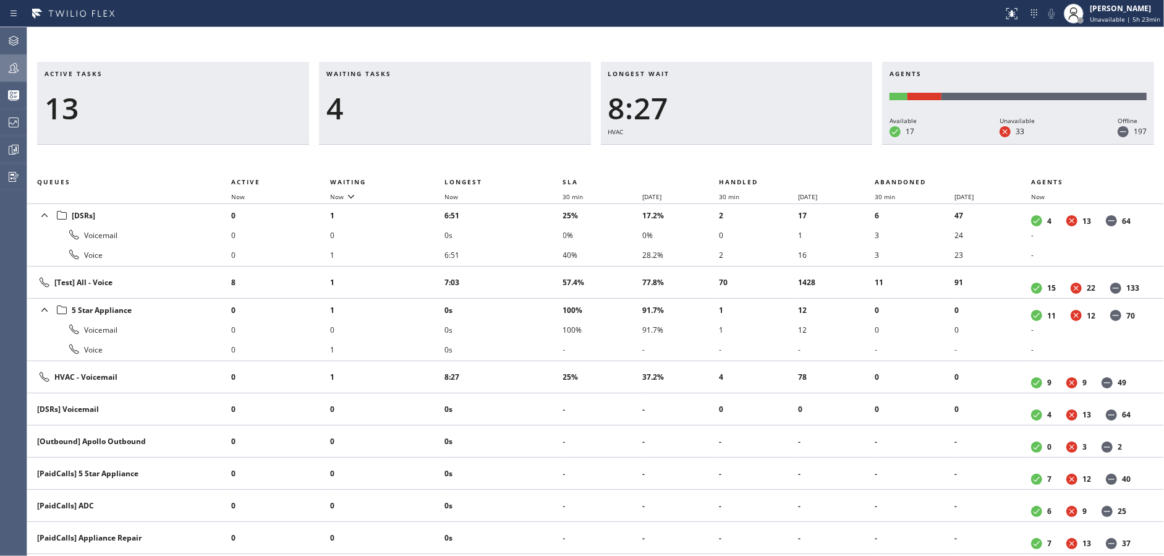
click at [7, 73] on div at bounding box center [13, 68] width 27 height 15
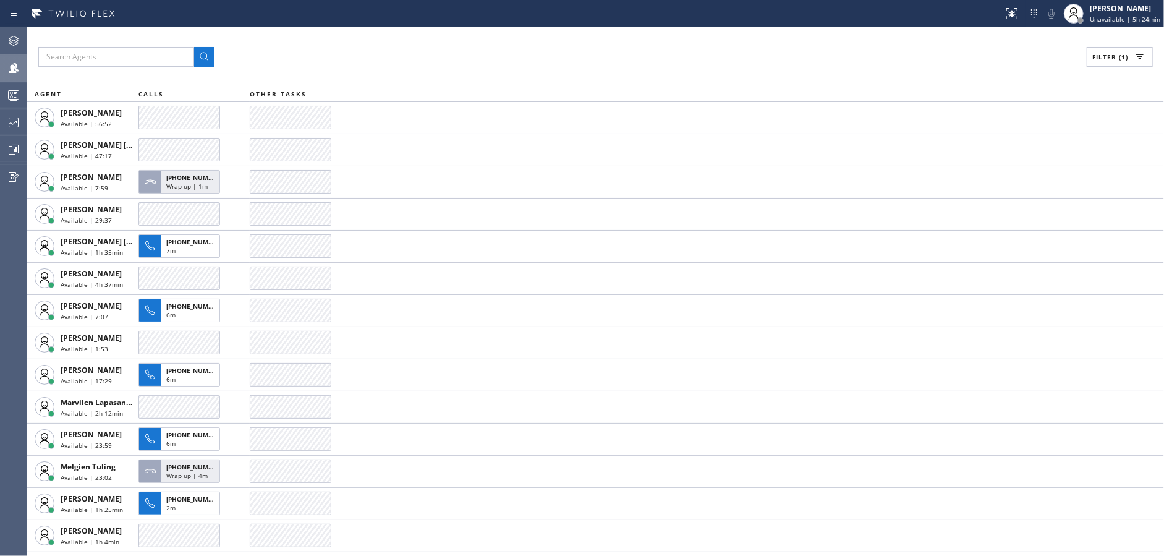
click at [373, 70] on div "Filter (1) AGENT CALLS OTHER TASKS [PERSON_NAME] Available | 56:52 [PERSON_NAME…" at bounding box center [595, 291] width 1137 height 529
click at [1113, 16] on span "Unavailable | 5h 24min" at bounding box center [1125, 19] width 70 height 9
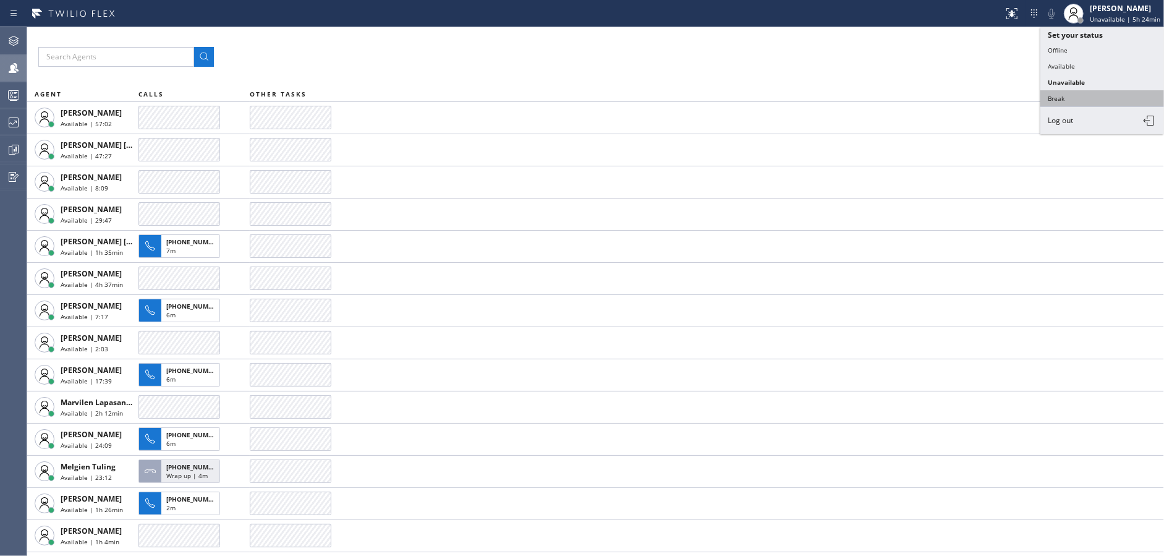
click at [1061, 100] on button "Break" at bounding box center [1103, 98] width 124 height 16
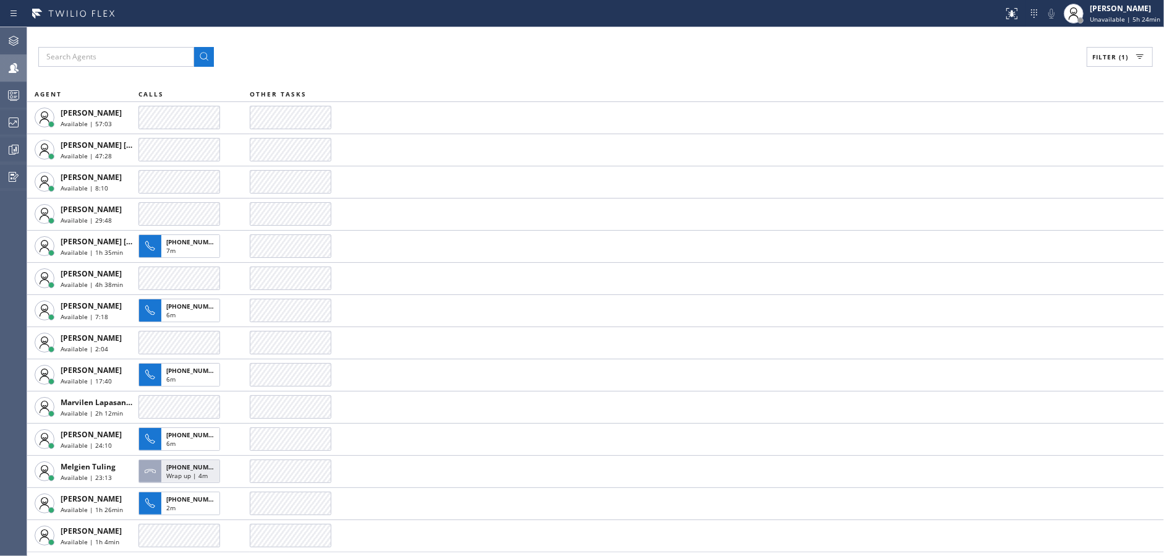
click at [462, 57] on div "Filter (1)" at bounding box center [595, 57] width 1115 height 20
